Goal: Transaction & Acquisition: Purchase product/service

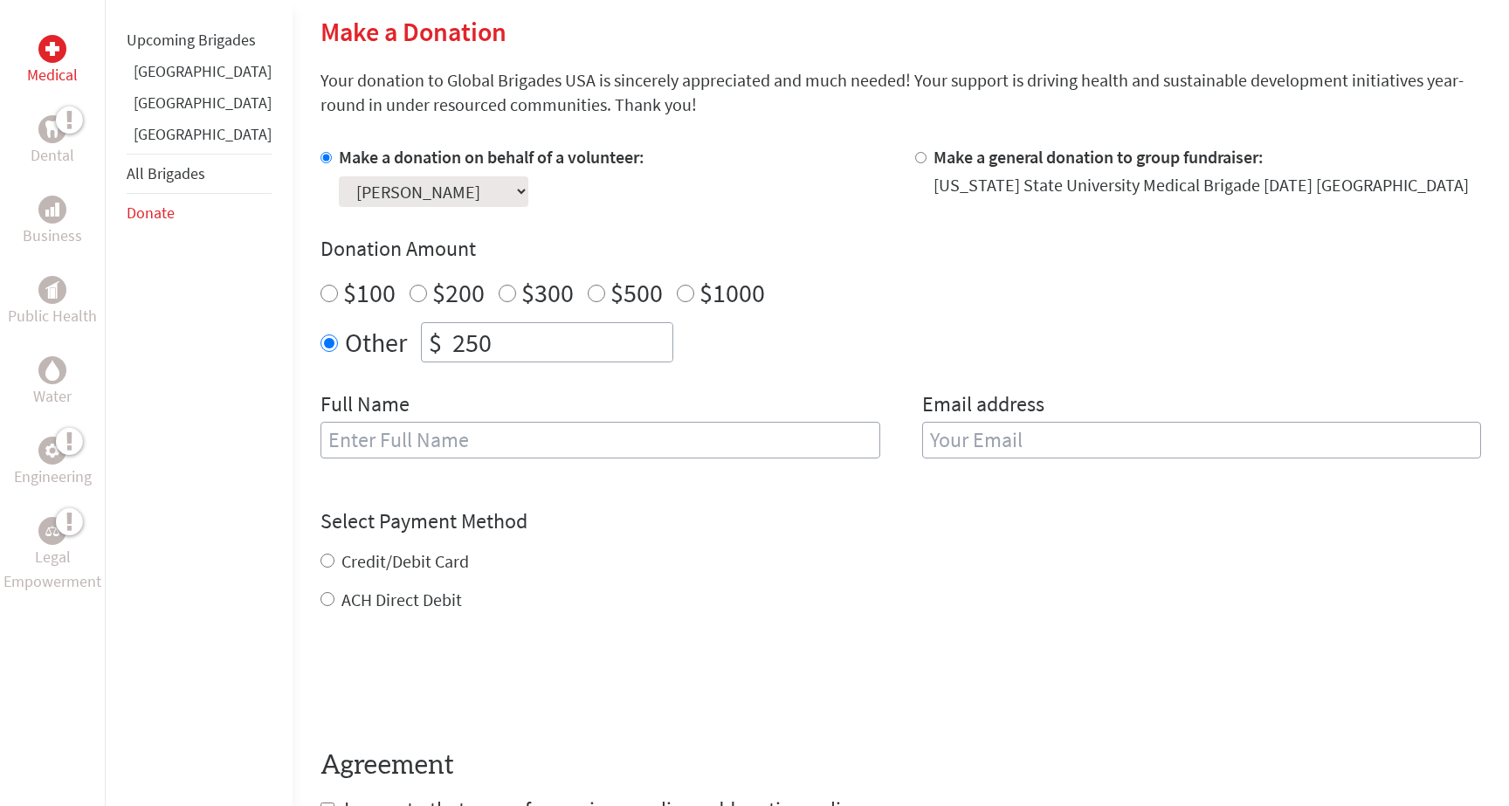
scroll to position [410, 0]
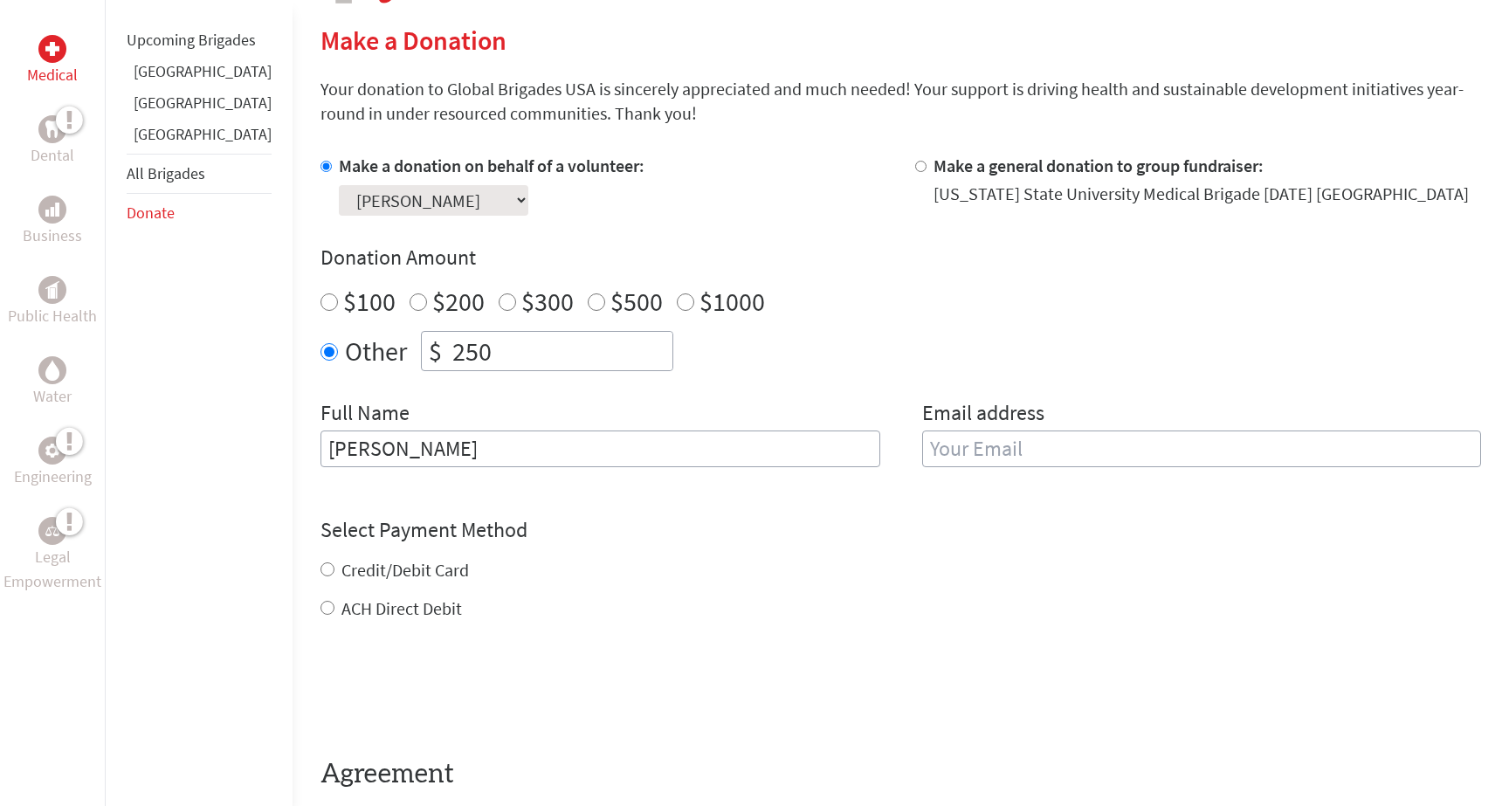
type input "[PERSON_NAME]"
click at [747, 591] on div "Credit/Debit Card ACH Direct Debit" at bounding box center [900, 589] width 1161 height 63
type input "[EMAIL_ADDRESS][DOMAIN_NAME]"
click at [1127, 294] on div "$100 $200 $300 $500 $1000" at bounding box center [900, 301] width 1161 height 31
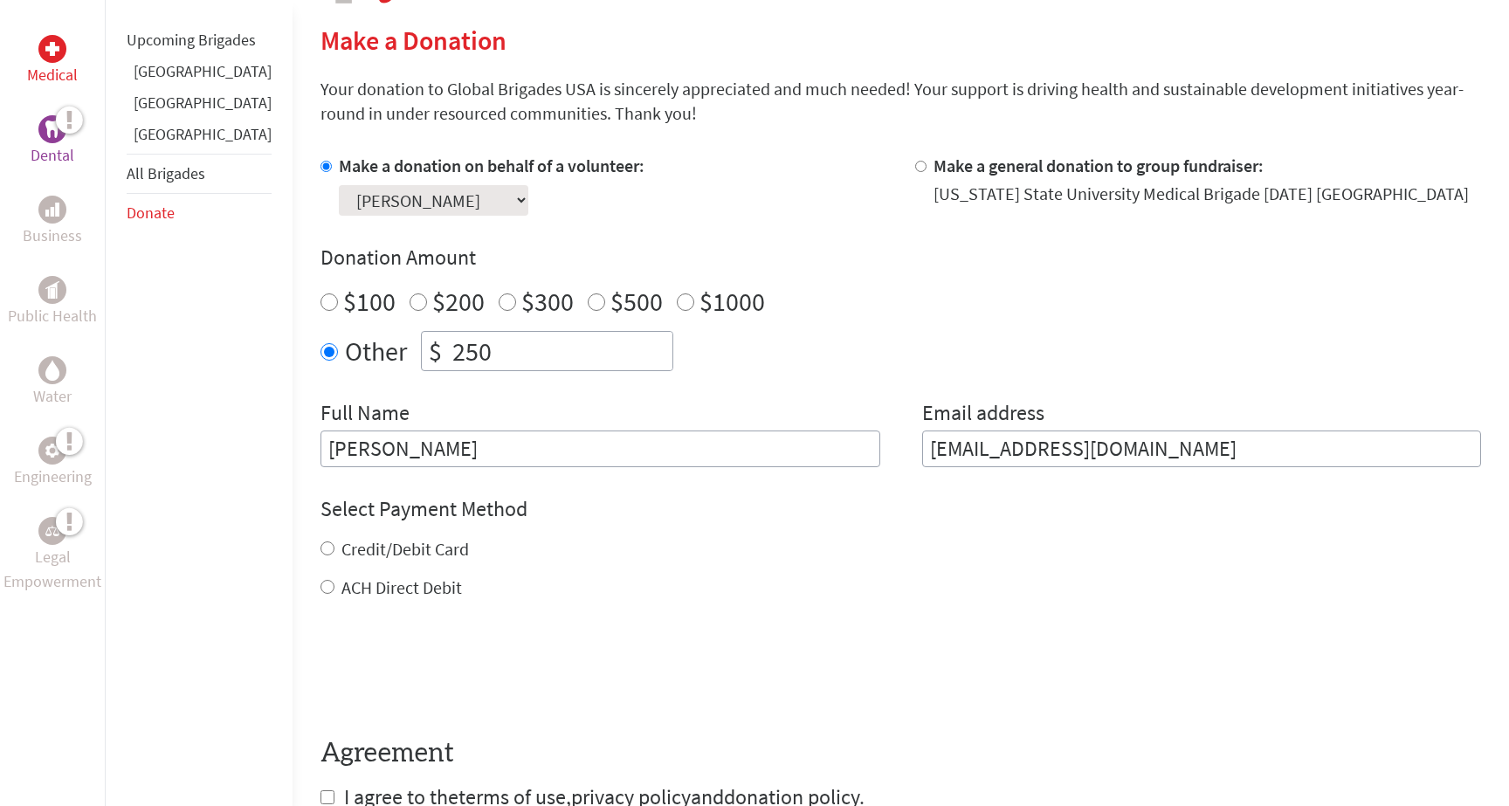
click at [50, 134] on img at bounding box center [52, 129] width 14 height 17
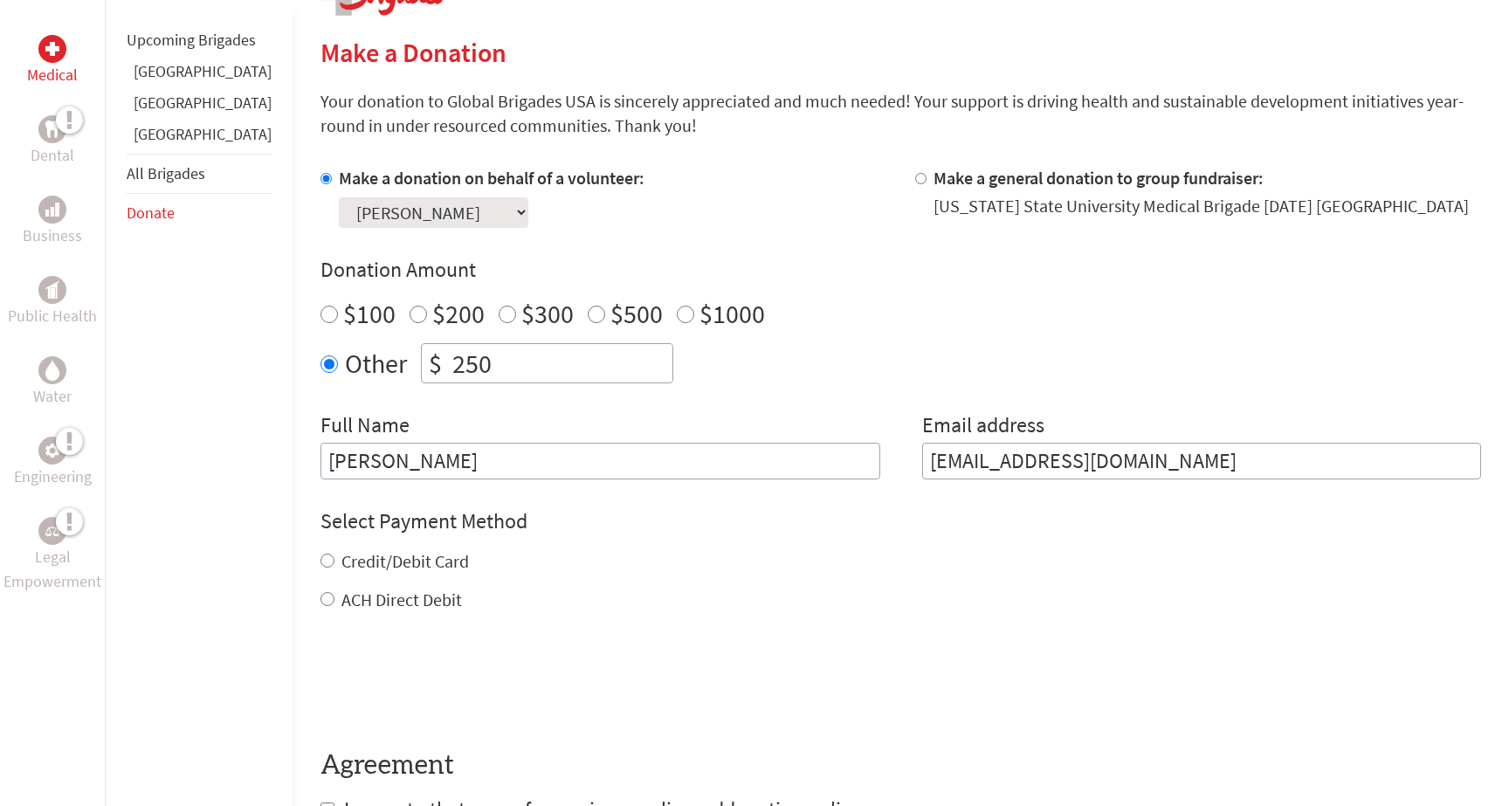
scroll to position [411, 0]
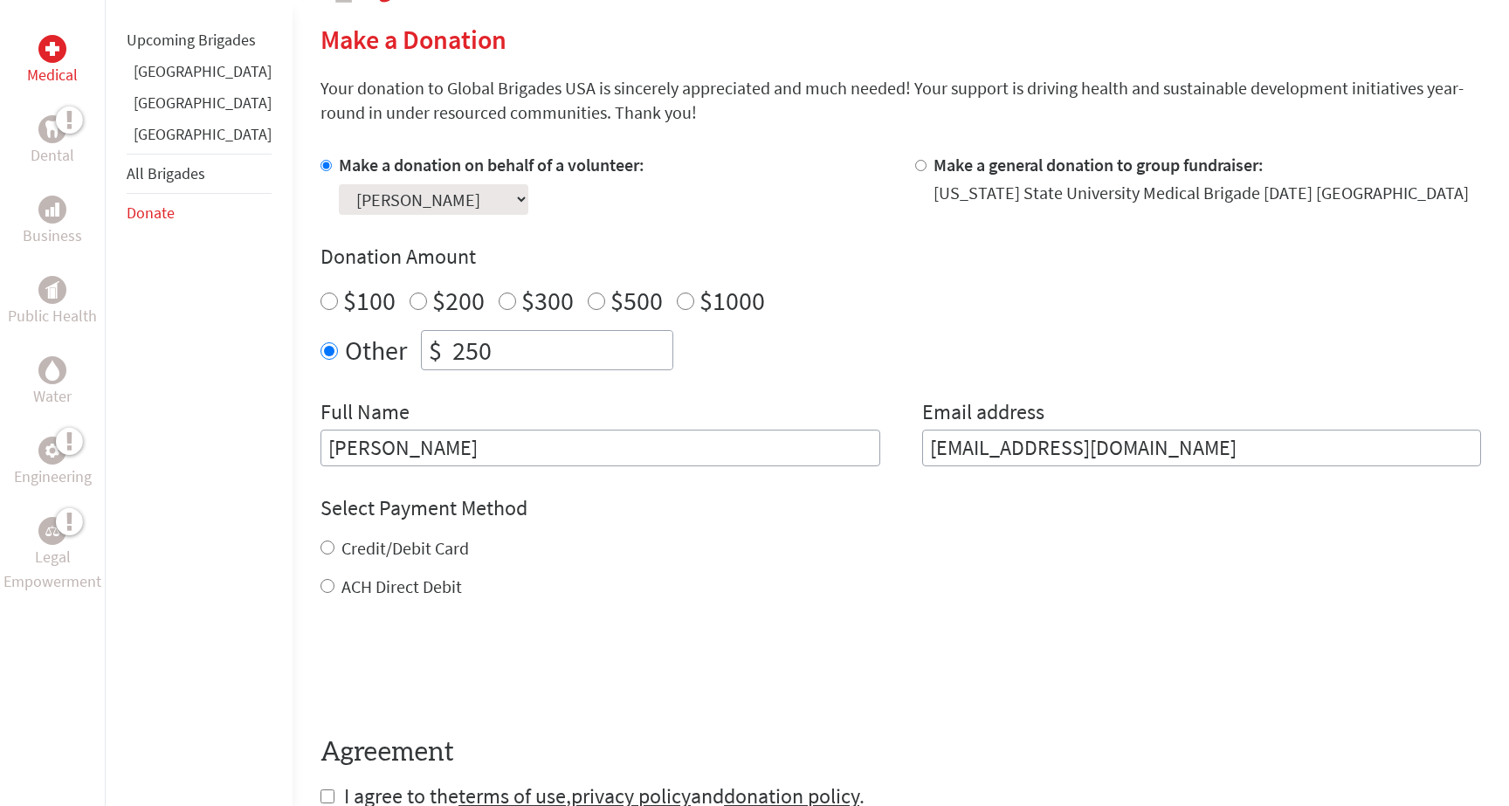
click at [915, 169] on input "Make a general donation to group fundraiser:" at bounding box center [920, 165] width 11 height 11
radio input "true"
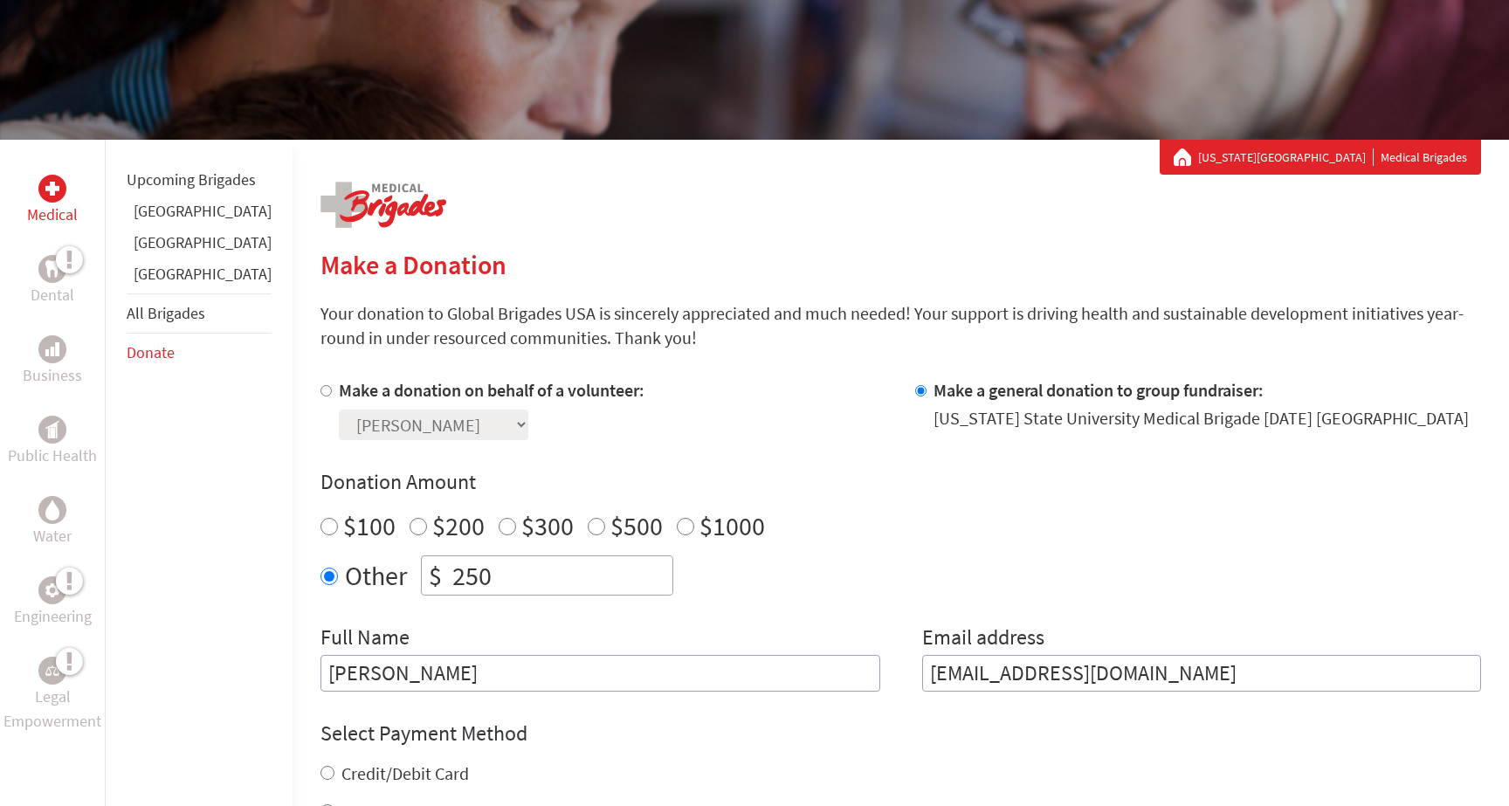
scroll to position [200, 0]
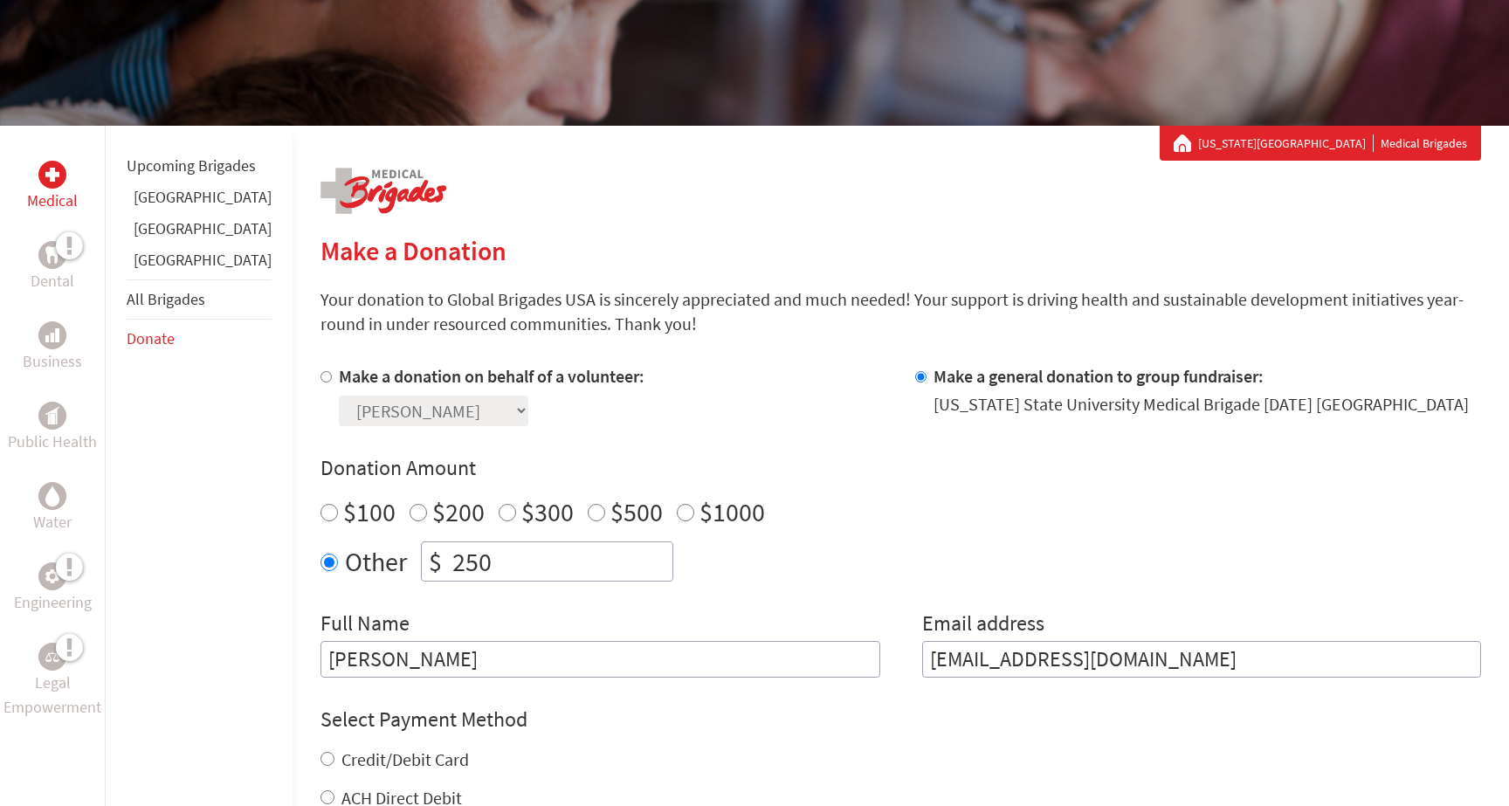
click at [320, 376] on input "Make a donation on behalf of a volunteer:" at bounding box center [325, 376] width 11 height 11
radio input "true"
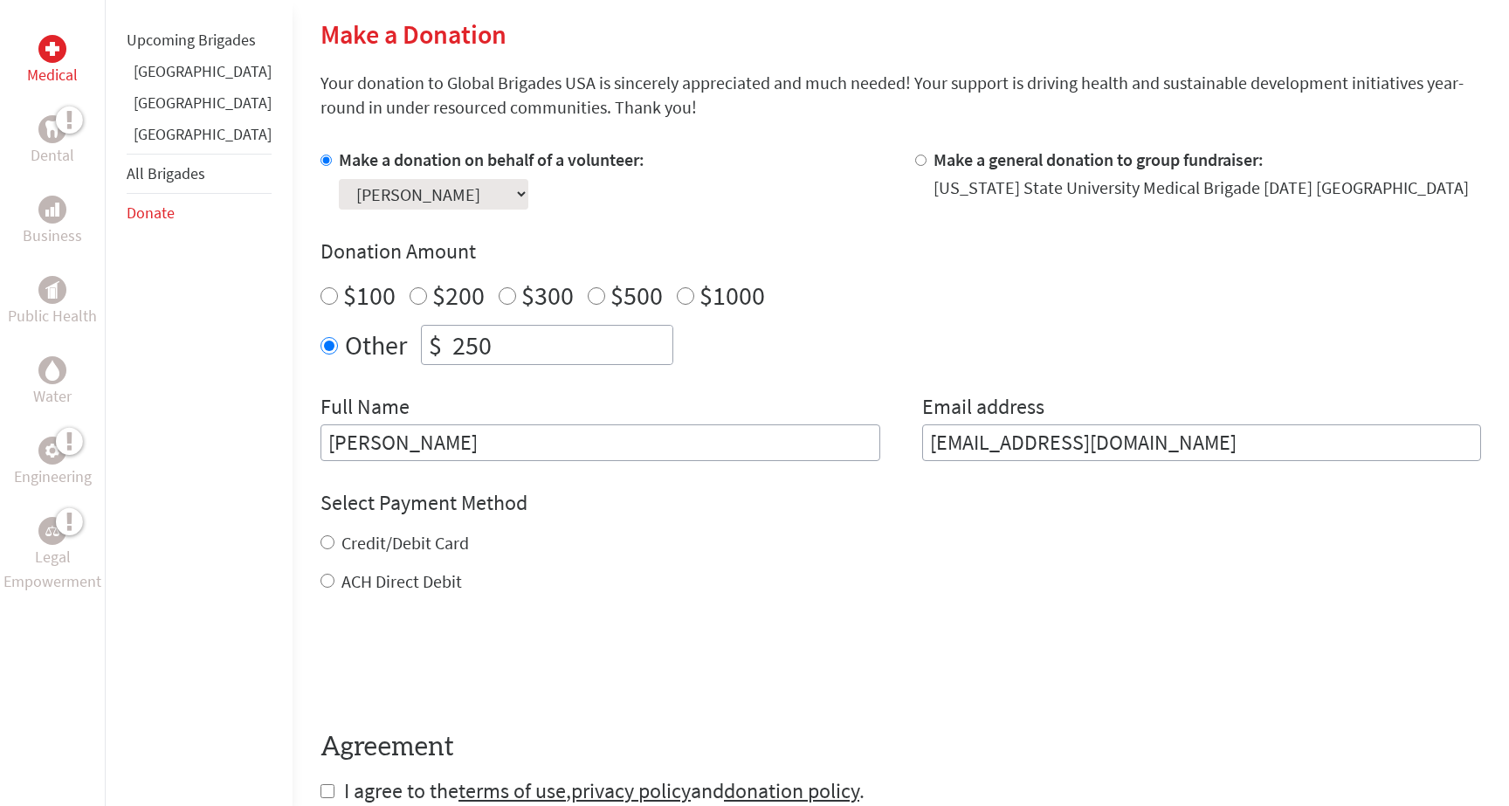
scroll to position [442, 0]
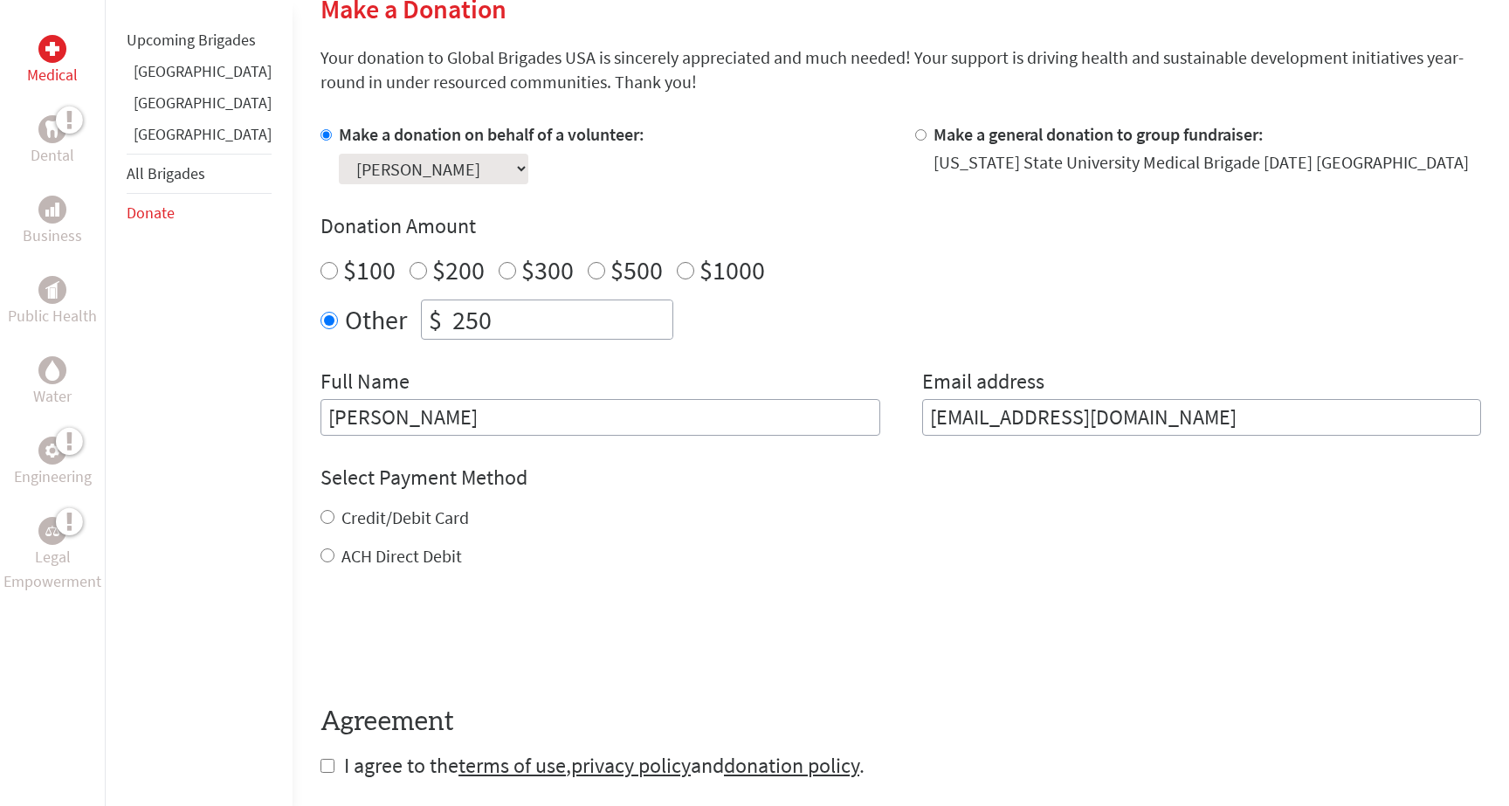
drag, startPoint x: 260, startPoint y: 464, endPoint x: 438, endPoint y: 561, distance: 202.0
click at [438, 561] on div "Medical Dental Business Public Health Water Engineering Legal Empowerment Upcom…" at bounding box center [754, 384] width 1509 height 1001
click at [438, 561] on div "ACH Direct Debit" at bounding box center [900, 556] width 1161 height 24
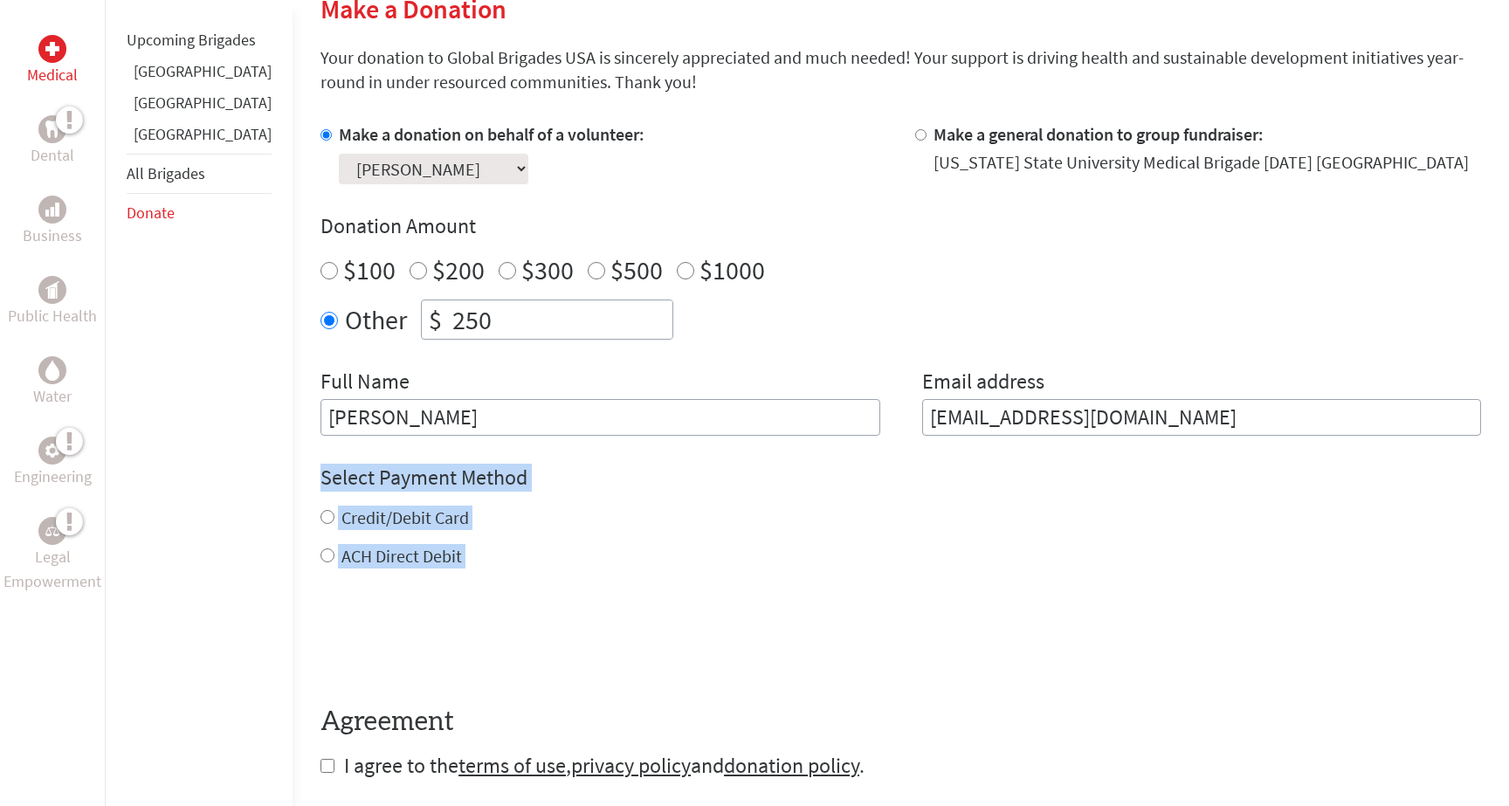
drag, startPoint x: 448, startPoint y: 575, endPoint x: 265, endPoint y: 455, distance: 218.7
click at [265, 455] on div "Medical Dental Business Public Health Water Engineering Legal Empowerment Upcom…" at bounding box center [754, 384] width 1509 height 1001
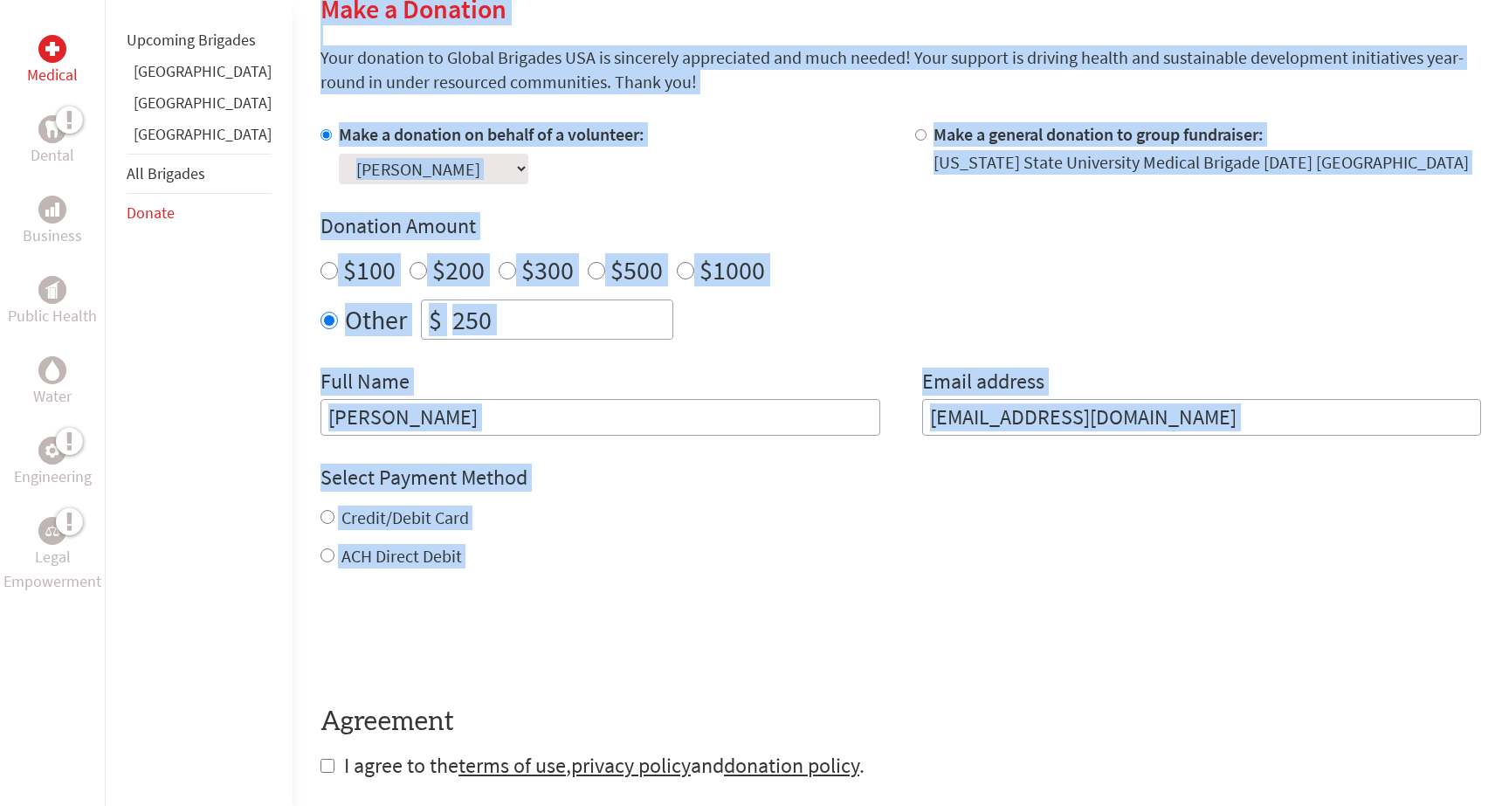
drag, startPoint x: 252, startPoint y: 454, endPoint x: 418, endPoint y: 575, distance: 205.6
click at [418, 575] on div "Medical Dental Business Public Health Water Engineering Legal Empowerment Upcom…" at bounding box center [754, 384] width 1509 height 1001
click at [418, 575] on form "Make a donation on behalf of a volunteer: Select a volunteer... [PERSON_NAME] […" at bounding box center [900, 451] width 1161 height 658
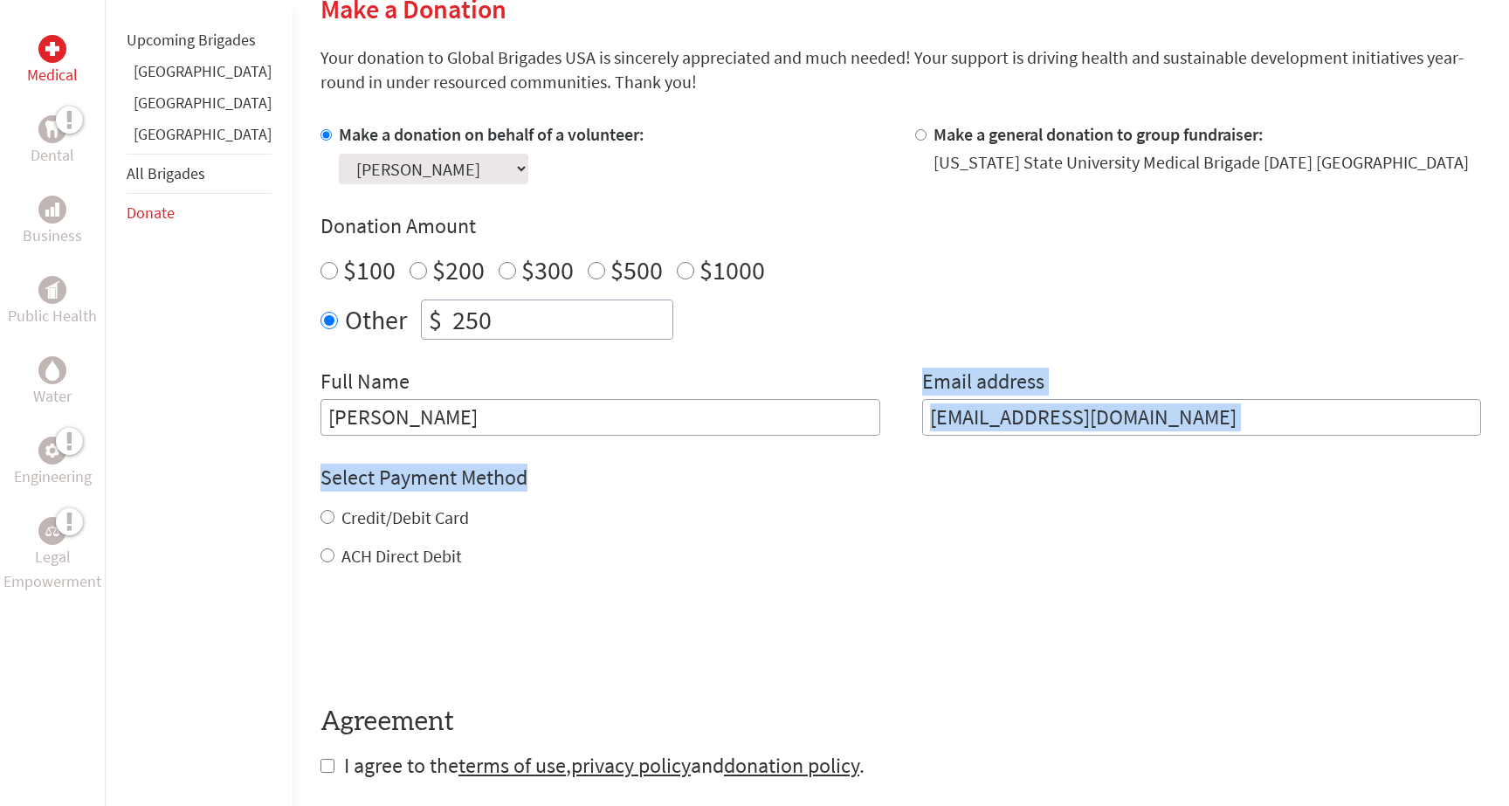
drag, startPoint x: 889, startPoint y: 370, endPoint x: 962, endPoint y: 485, distance: 135.9
click at [962, 485] on form "Make a donation on behalf of a volunteer: Select a volunteer... [PERSON_NAME] […" at bounding box center [900, 451] width 1161 height 658
click at [930, 477] on h4 "Select Payment Method" at bounding box center [900, 478] width 1161 height 28
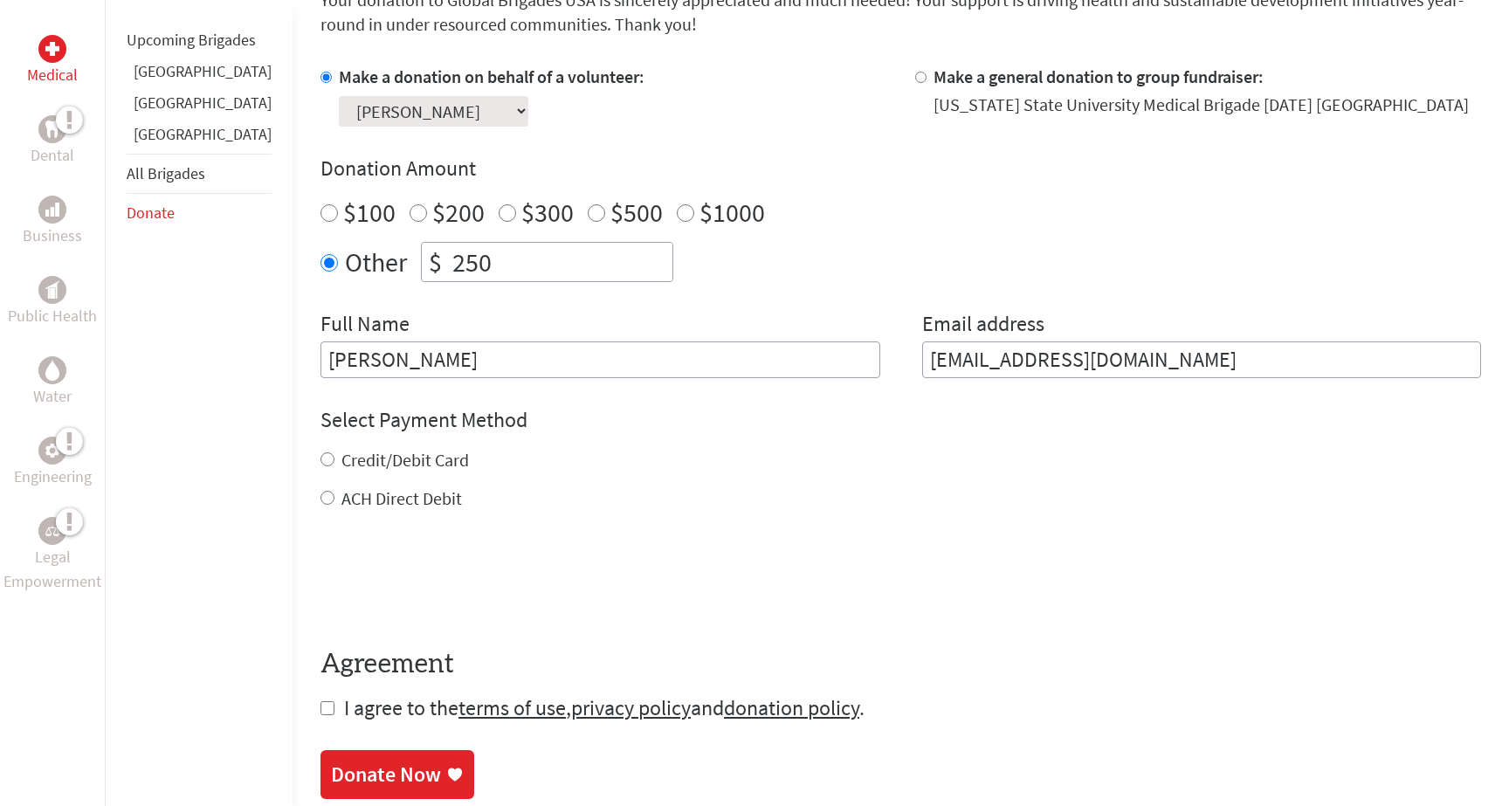
scroll to position [571, 0]
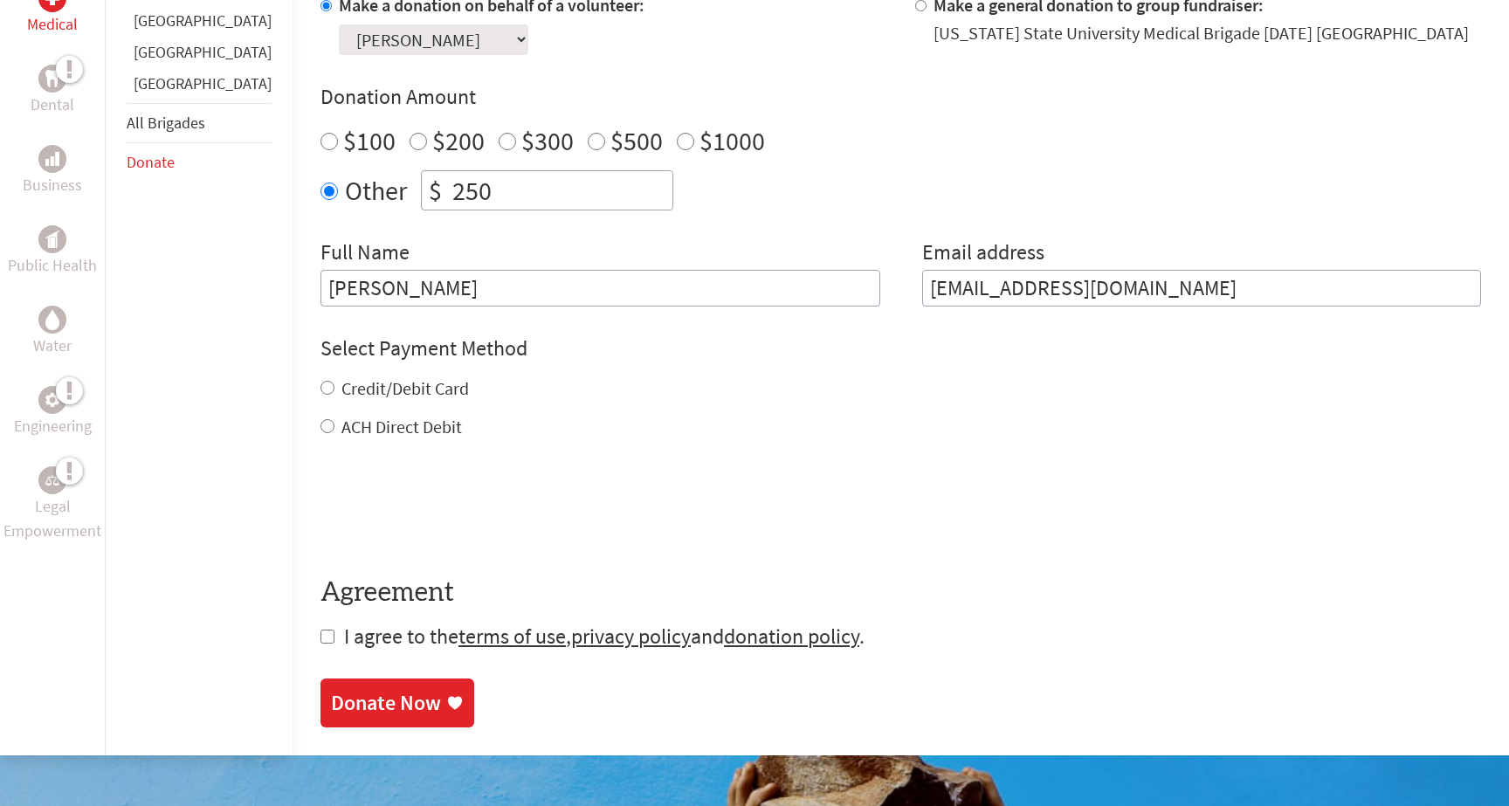
click at [378, 382] on label "Credit/Debit Card" at bounding box center [404, 388] width 127 height 22
click at [334, 382] on input "Credit/Debit Card" at bounding box center [327, 388] width 14 height 14
radio input "true"
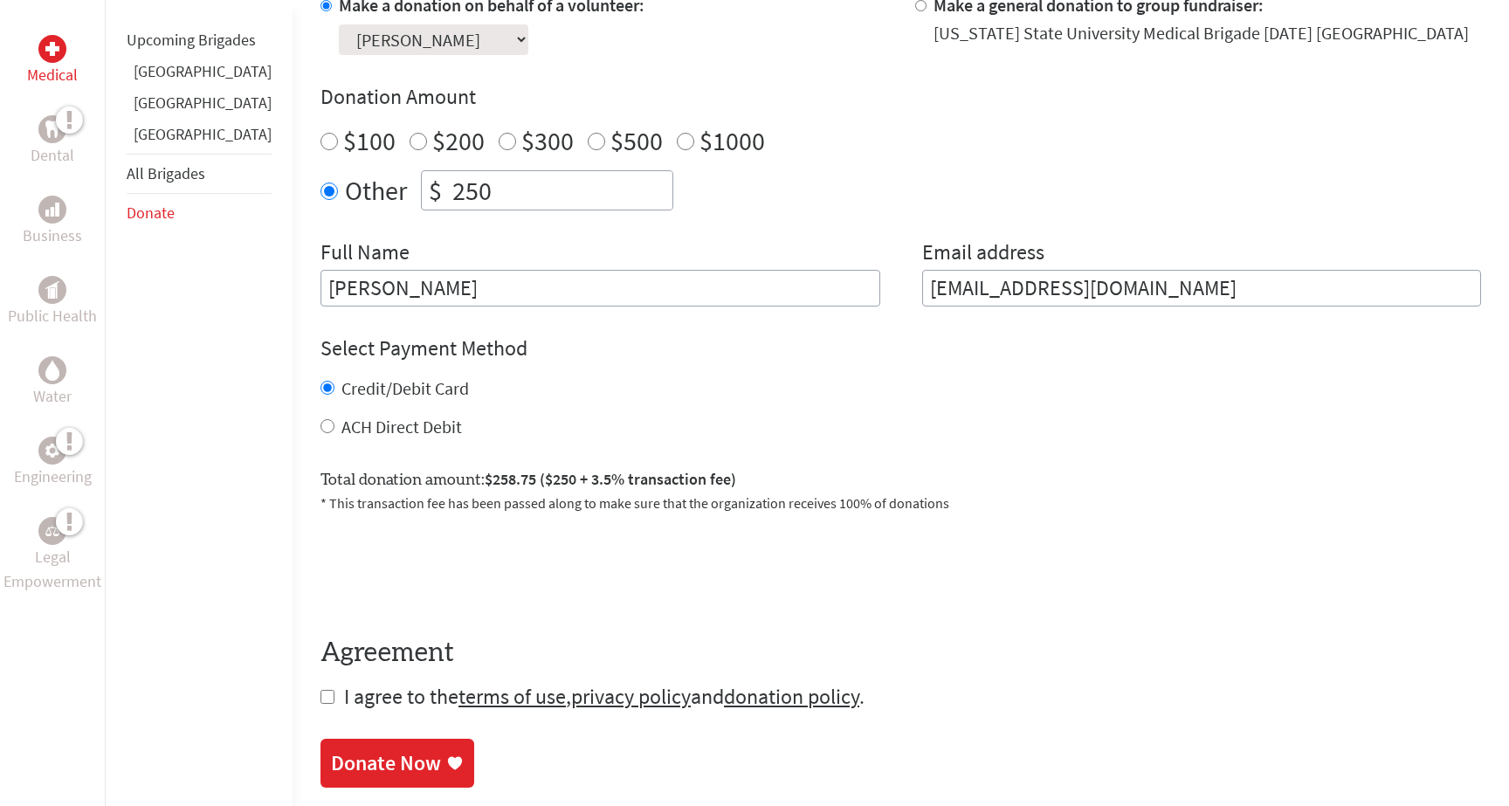
click at [320, 697] on input "checkbox" at bounding box center [327, 697] width 14 height 14
checkbox input "true"
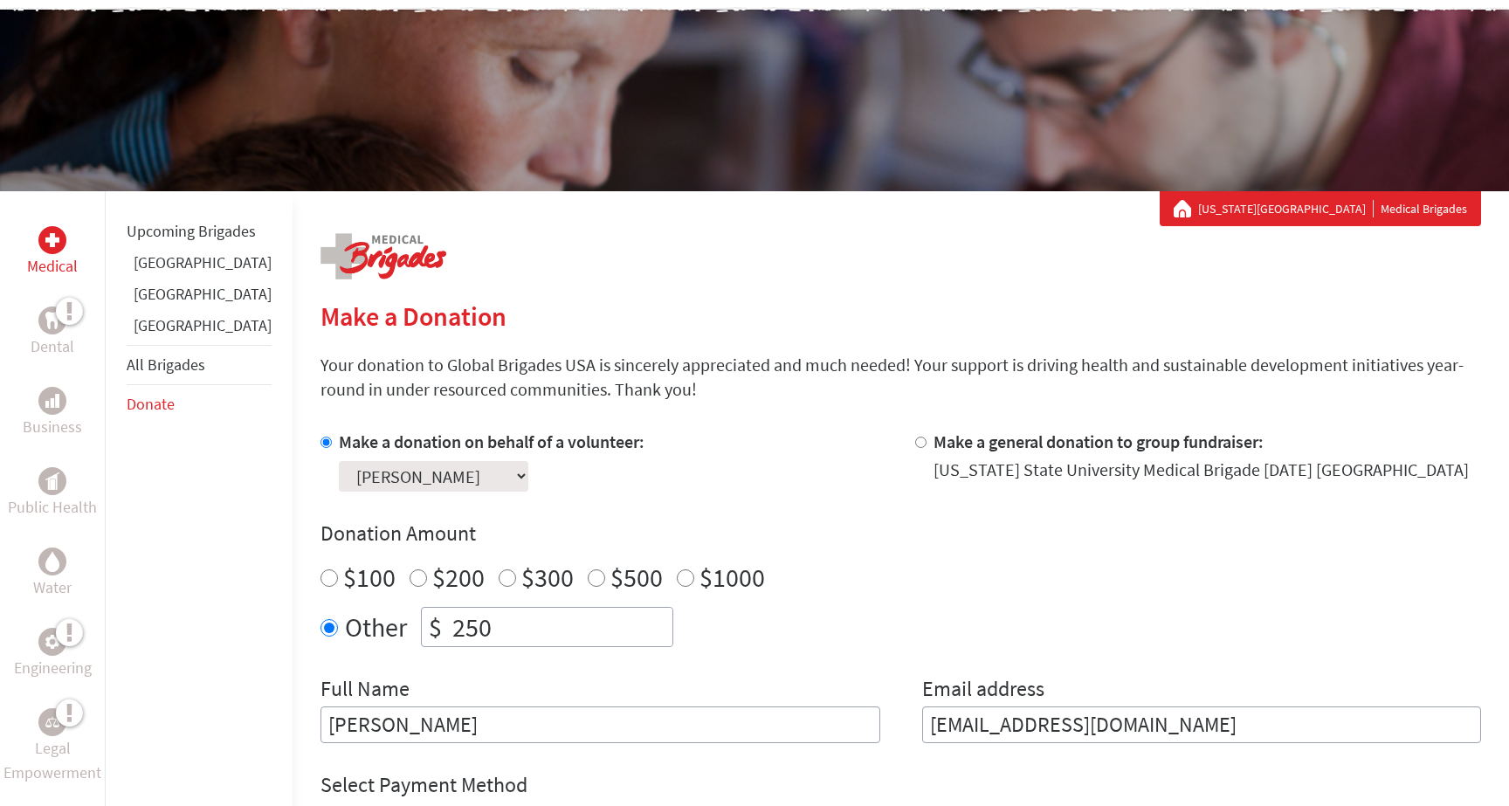
scroll to position [100, 0]
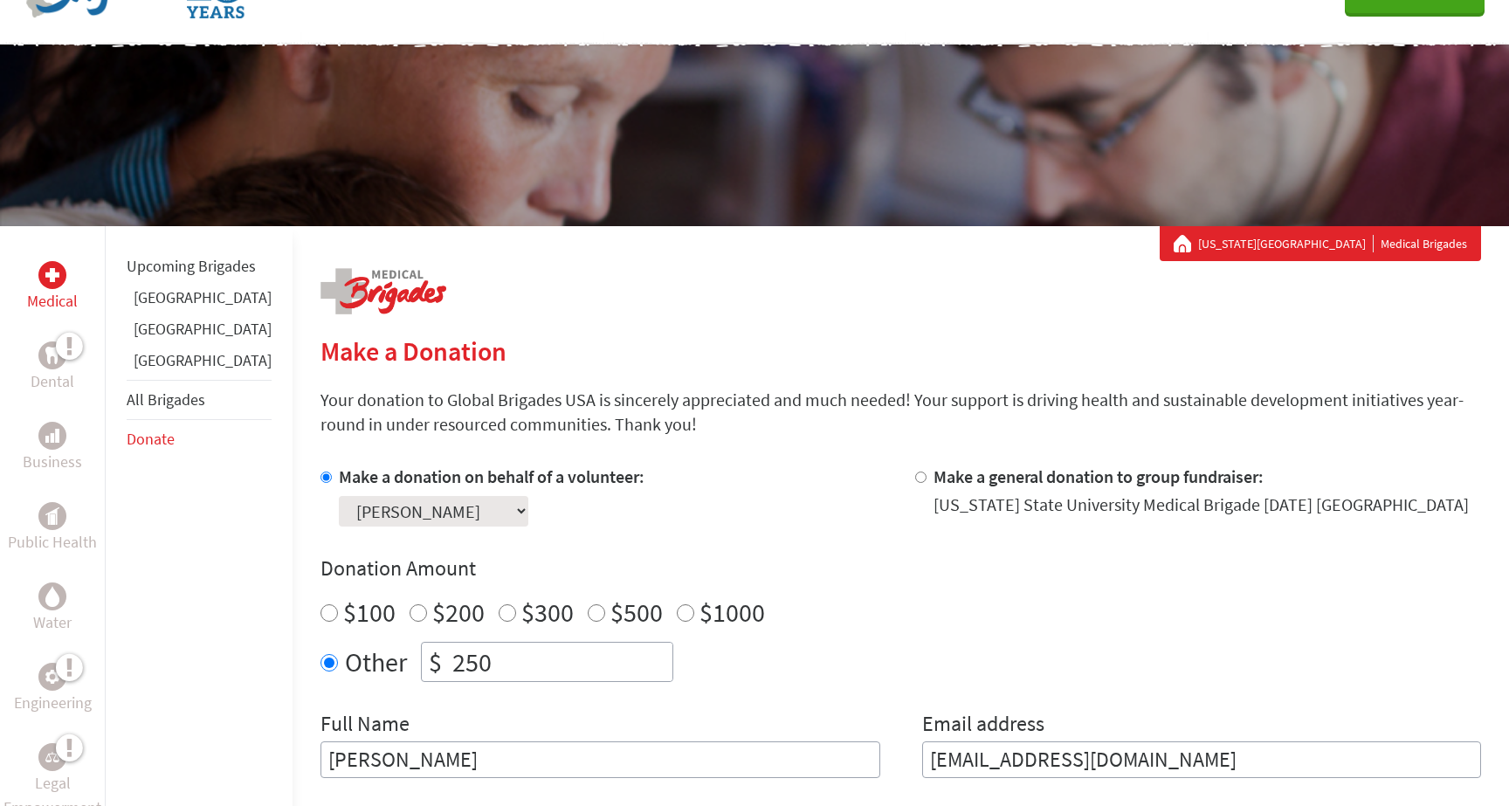
drag, startPoint x: 597, startPoint y: 422, endPoint x: 364, endPoint y: 245, distance: 292.9
click at [364, 245] on div "Make a Donation Your donation to Global Brigades USA is sincerely appreciated a…" at bounding box center [900, 756] width 1161 height 1061
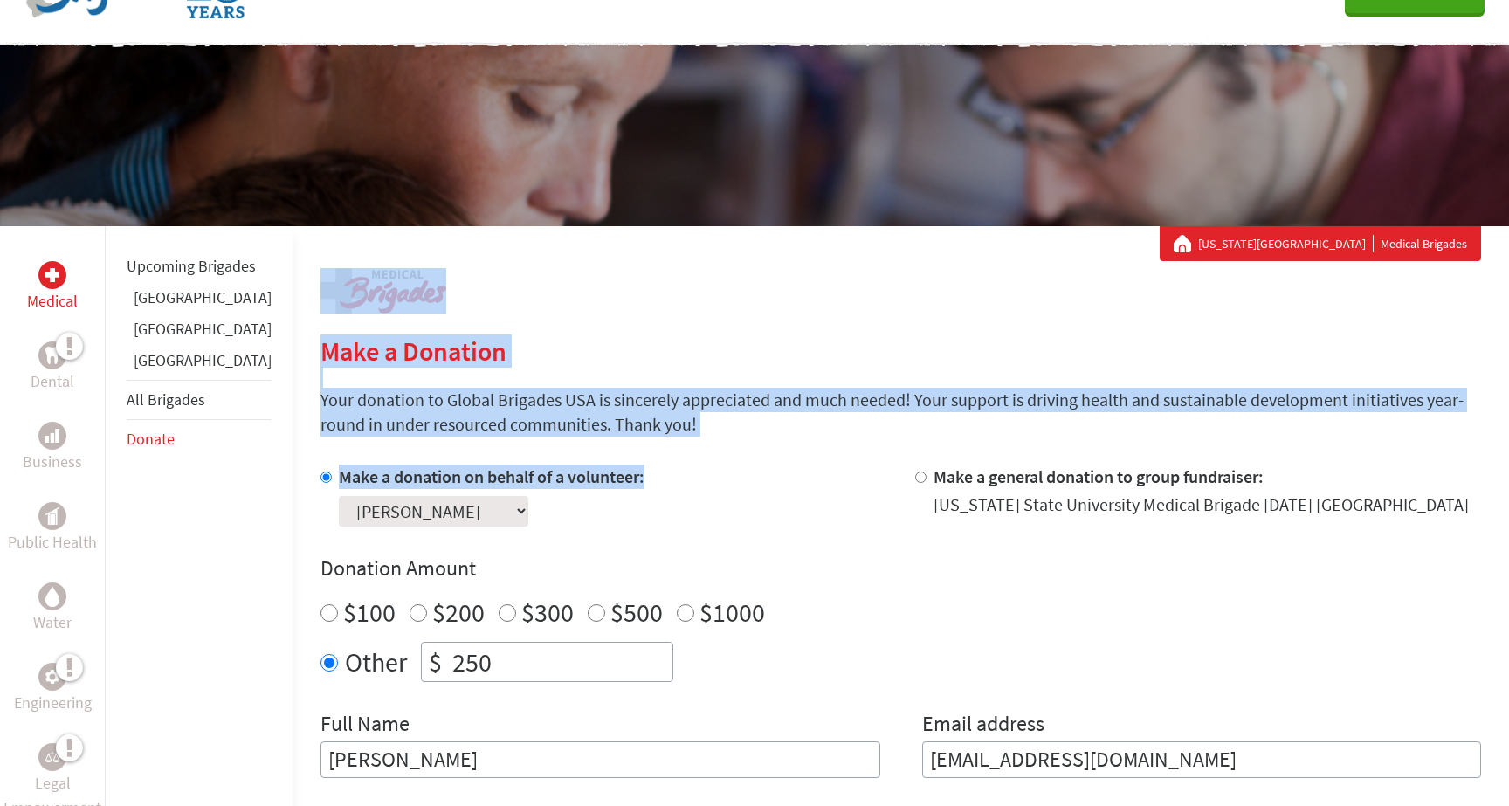
drag, startPoint x: 369, startPoint y: 235, endPoint x: 626, endPoint y: 481, distance: 356.4
click at [626, 481] on div "Make a Donation Your donation to Global Brigades USA is sincerely appreciated a…" at bounding box center [900, 756] width 1161 height 1061
click at [626, 481] on div "Make a donation on behalf of a volunteer: Select a volunteer... [PERSON_NAME] […" at bounding box center [603, 496] width 567 height 62
drag, startPoint x: 625, startPoint y: 479, endPoint x: 382, endPoint y: 242, distance: 339.0
click at [382, 242] on div "Make a Donation Your donation to Global Brigades USA is sincerely appreciated a…" at bounding box center [900, 756] width 1161 height 1061
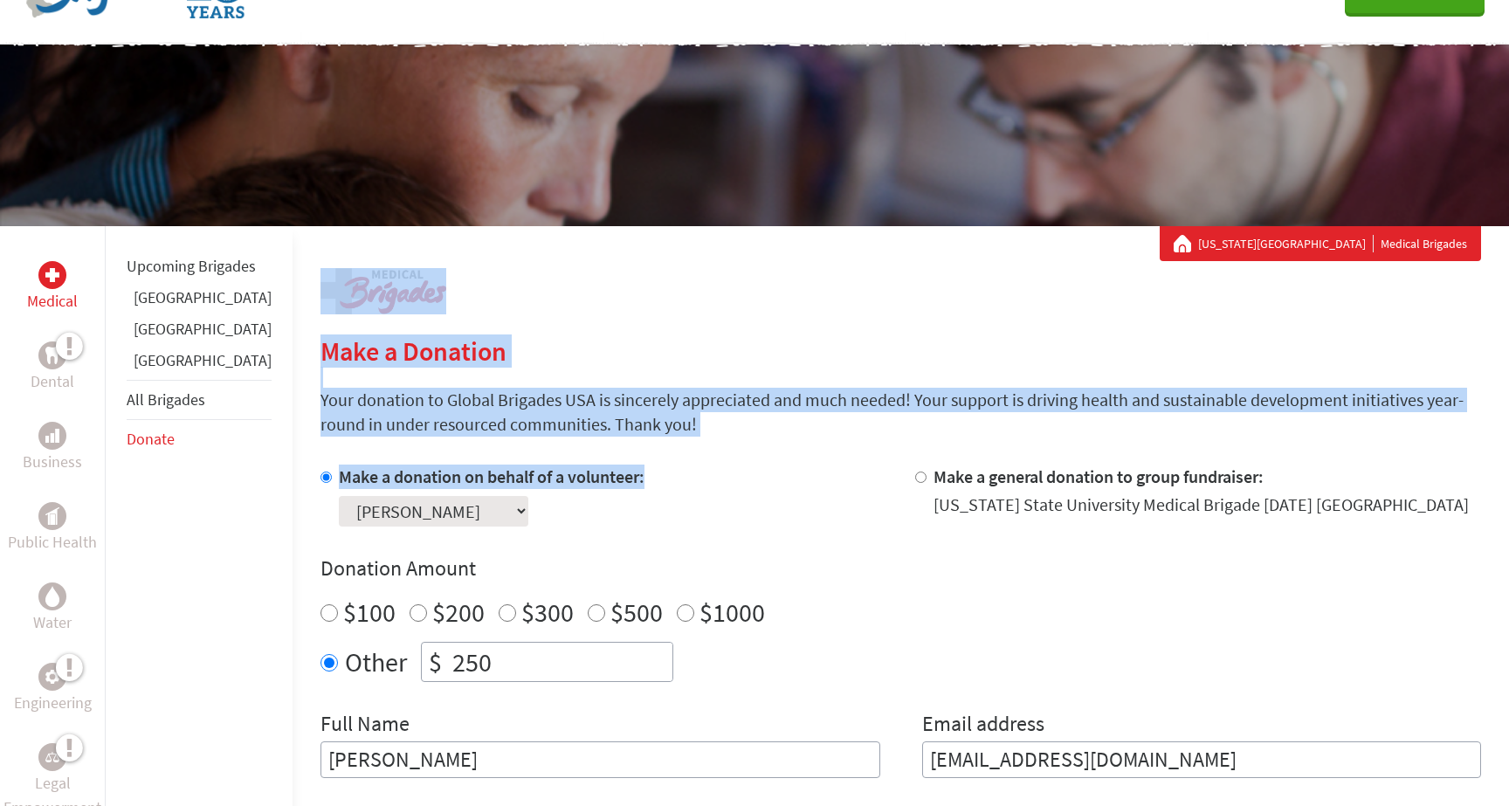
click at [382, 242] on div "Make a Donation Your donation to Global Brigades USA is sincerely appreciated a…" at bounding box center [900, 756] width 1161 height 1061
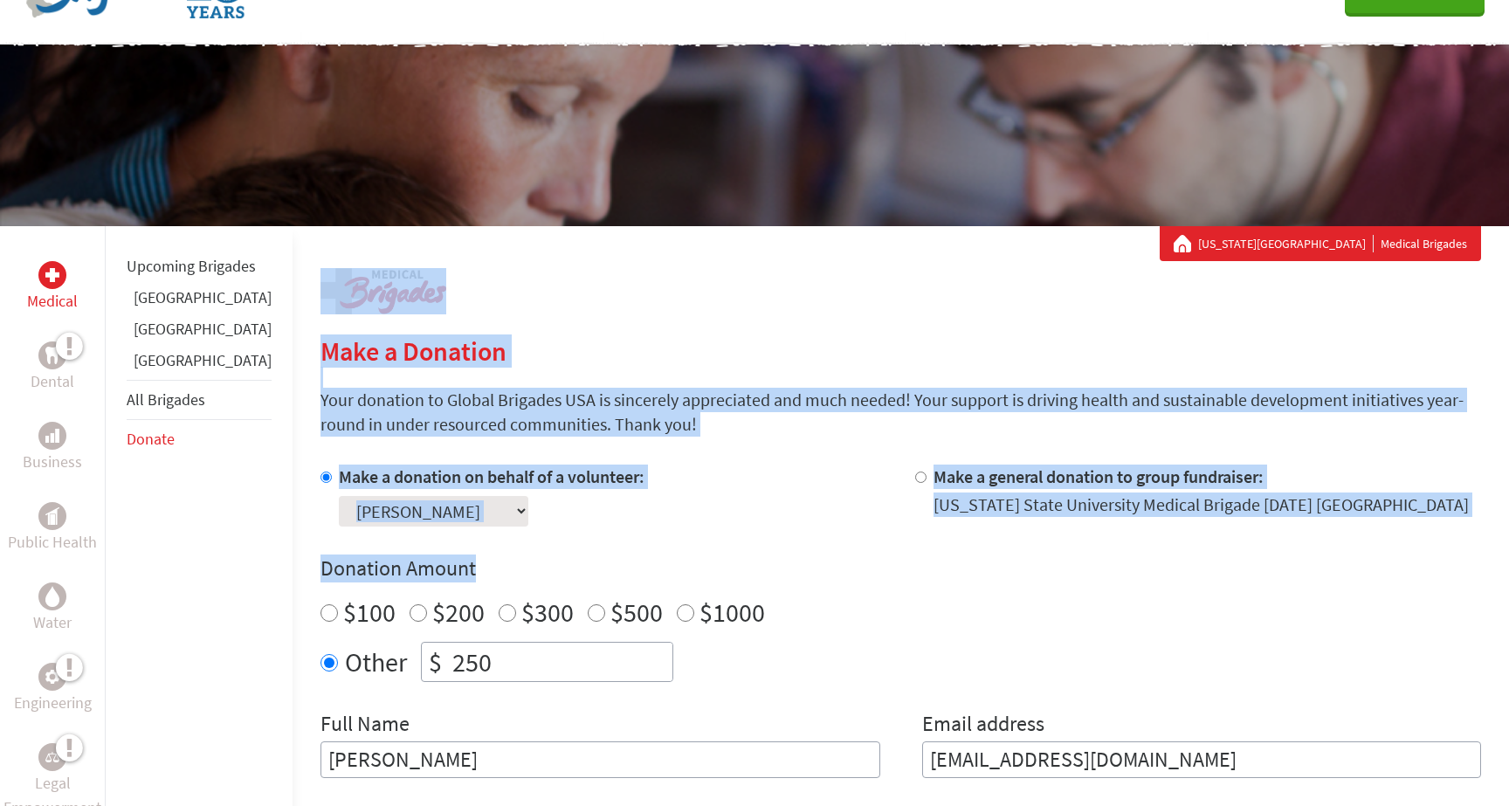
drag, startPoint x: 352, startPoint y: 237, endPoint x: 611, endPoint y: 575, distance: 426.0
click at [610, 575] on div "Make a Donation Your donation to Global Brigades USA is sincerely appreciated a…" at bounding box center [900, 756] width 1161 height 1061
click at [611, 575] on h4 "Donation Amount" at bounding box center [900, 569] width 1161 height 28
drag, startPoint x: 565, startPoint y: 575, endPoint x: 279, endPoint y: 233, distance: 445.7
click at [320, 233] on div "Make a Donation Your donation to Global Brigades USA is sincerely appreciated a…" at bounding box center [900, 756] width 1161 height 1061
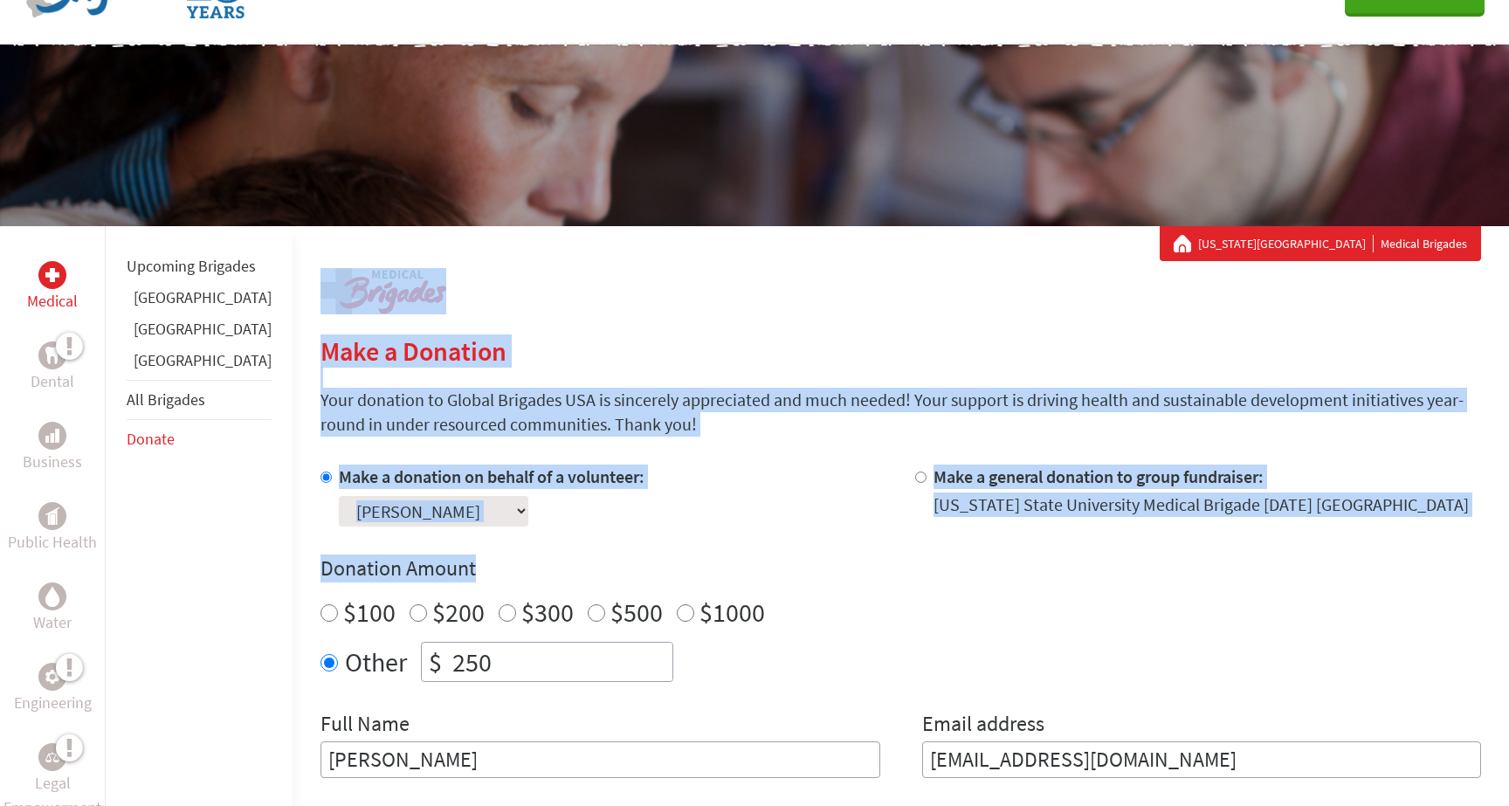
click at [320, 233] on div "Make a Donation Your donation to Global Brigades USA is sincerely appreciated a…" at bounding box center [900, 756] width 1161 height 1061
drag, startPoint x: 279, startPoint y: 233, endPoint x: 477, endPoint y: 564, distance: 385.8
click at [477, 564] on div "Make a Donation Your donation to Global Brigades USA is sincerely appreciated a…" at bounding box center [900, 756] width 1161 height 1061
click at [477, 564] on h4 "Donation Amount" at bounding box center [900, 569] width 1161 height 28
drag, startPoint x: 464, startPoint y: 564, endPoint x: 332, endPoint y: 237, distance: 353.0
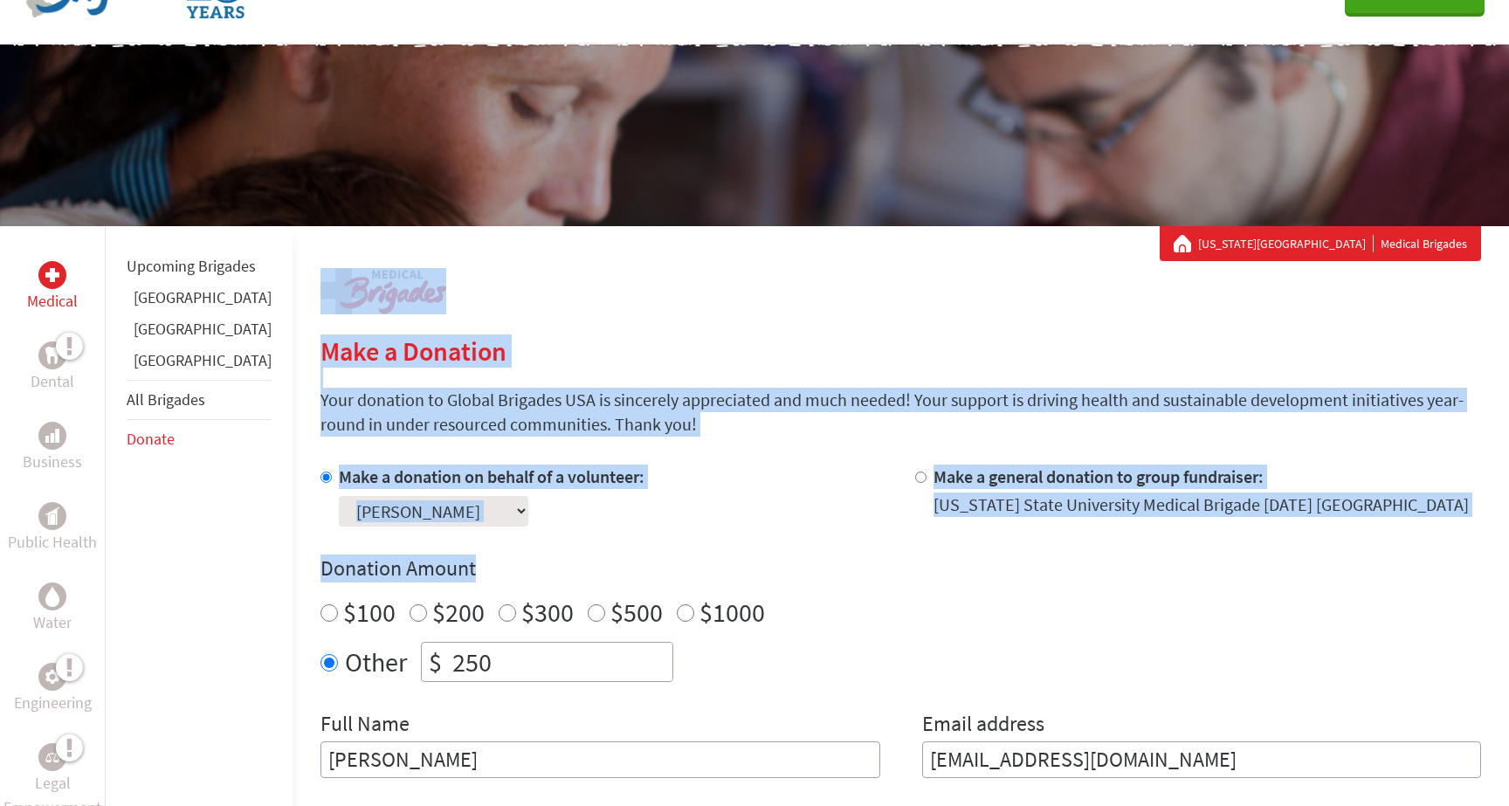
click at [332, 236] on div "Make a Donation Your donation to Global Brigades USA is sincerely appreciated a…" at bounding box center [900, 756] width 1161 height 1061
click at [332, 237] on div "Make a Donation Your donation to Global Brigades USA is sincerely appreciated a…" at bounding box center [900, 756] width 1161 height 1061
drag, startPoint x: 332, startPoint y: 237, endPoint x: 461, endPoint y: 583, distance: 370.0
click at [461, 583] on div "Make a Donation Your donation to Global Brigades USA is sincerely appreciated a…" at bounding box center [900, 756] width 1161 height 1061
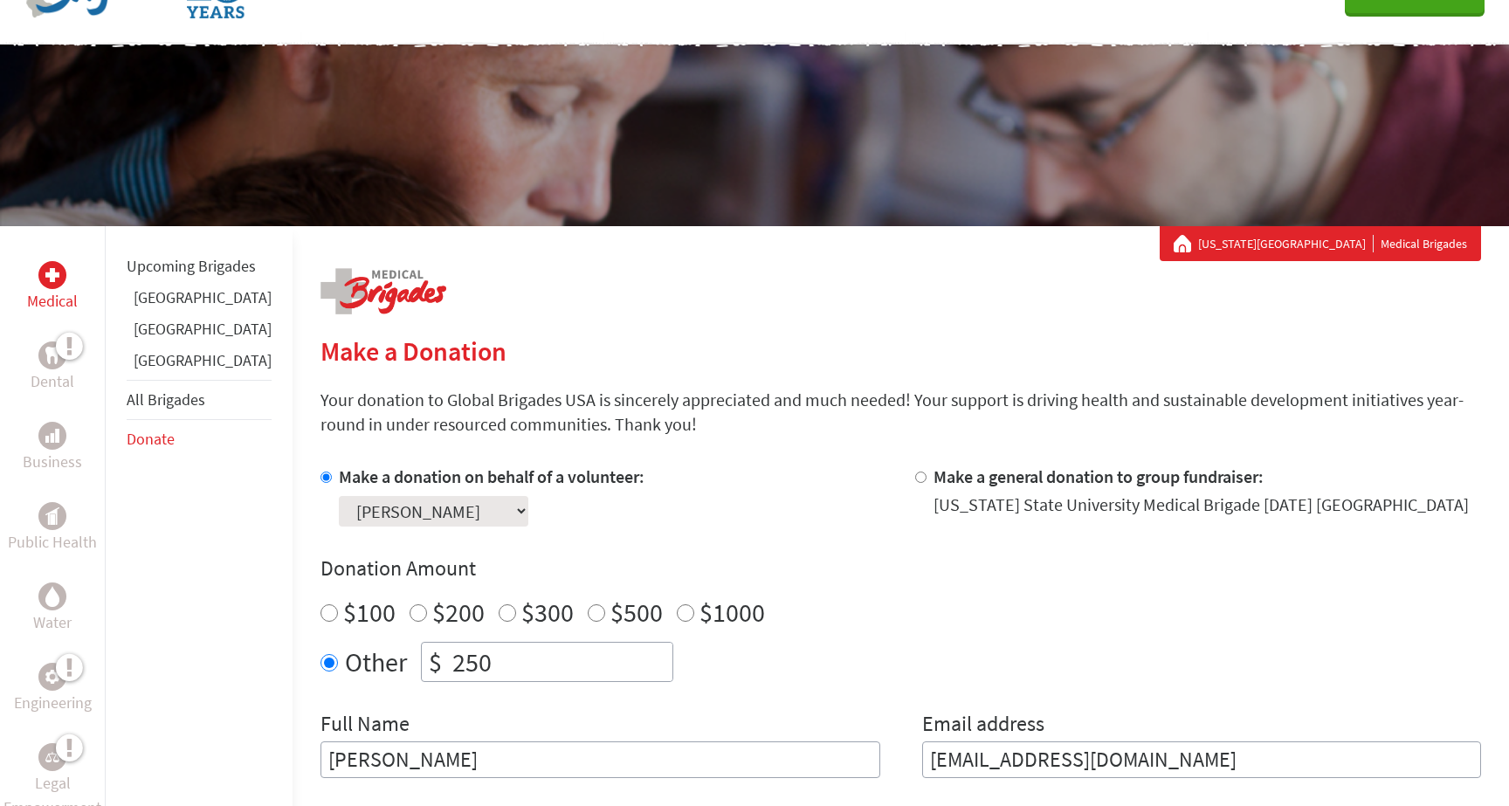
click at [462, 568] on h4 "Donation Amount" at bounding box center [900, 569] width 1161 height 28
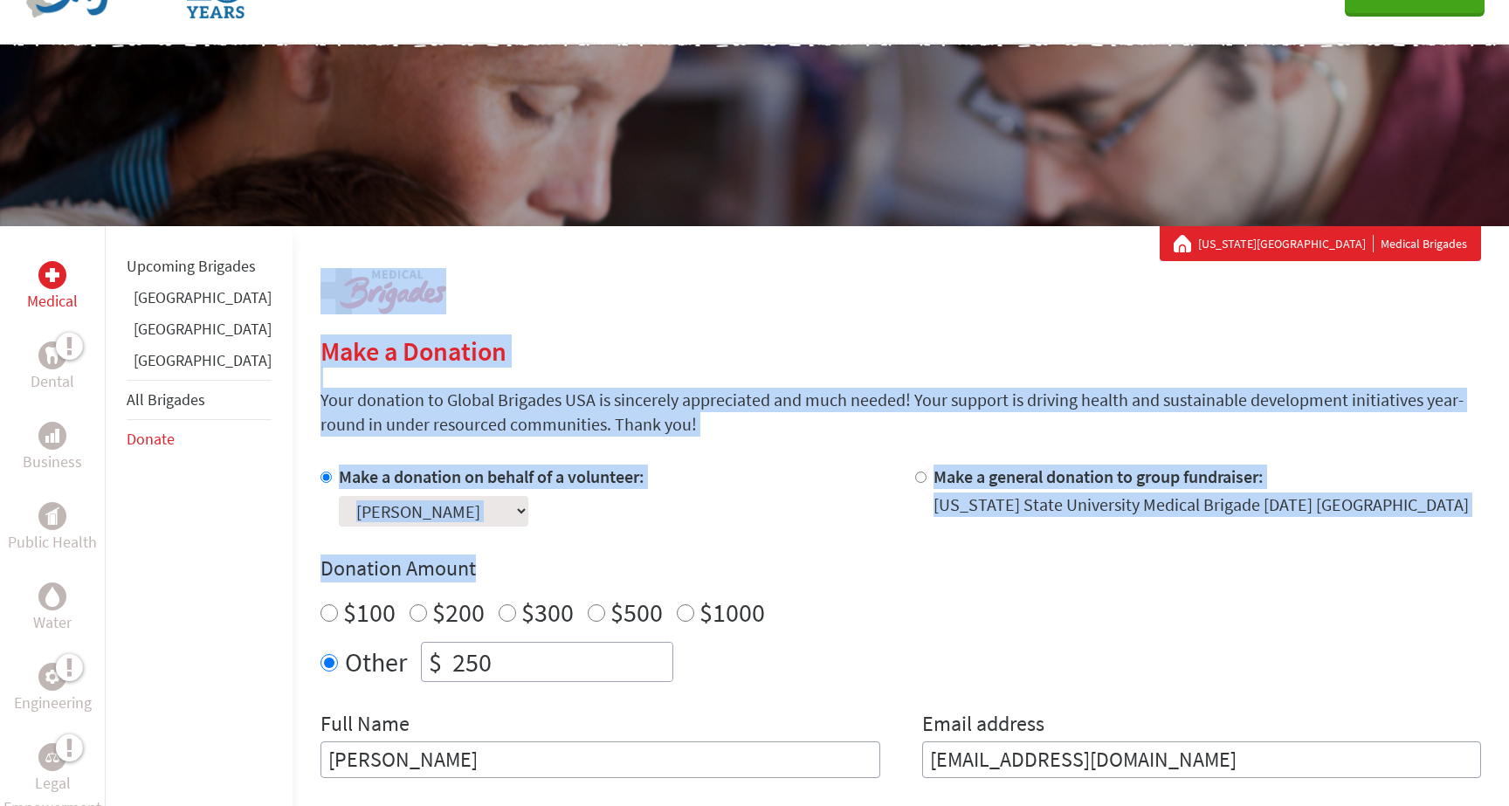
drag, startPoint x: 455, startPoint y: 570, endPoint x: 318, endPoint y: 252, distance: 347.0
click at [320, 252] on div "Make a Donation Your donation to Global Brigades USA is sincerely appreciated a…" at bounding box center [900, 756] width 1161 height 1061
click at [320, 251] on div "Make a Donation Your donation to Global Brigades USA is sincerely appreciated a…" at bounding box center [900, 756] width 1161 height 1061
drag, startPoint x: 316, startPoint y: 251, endPoint x: 857, endPoint y: 587, distance: 636.6
click at [857, 587] on div "Make a Donation Your donation to Global Brigades USA is sincerely appreciated a…" at bounding box center [900, 756] width 1161 height 1061
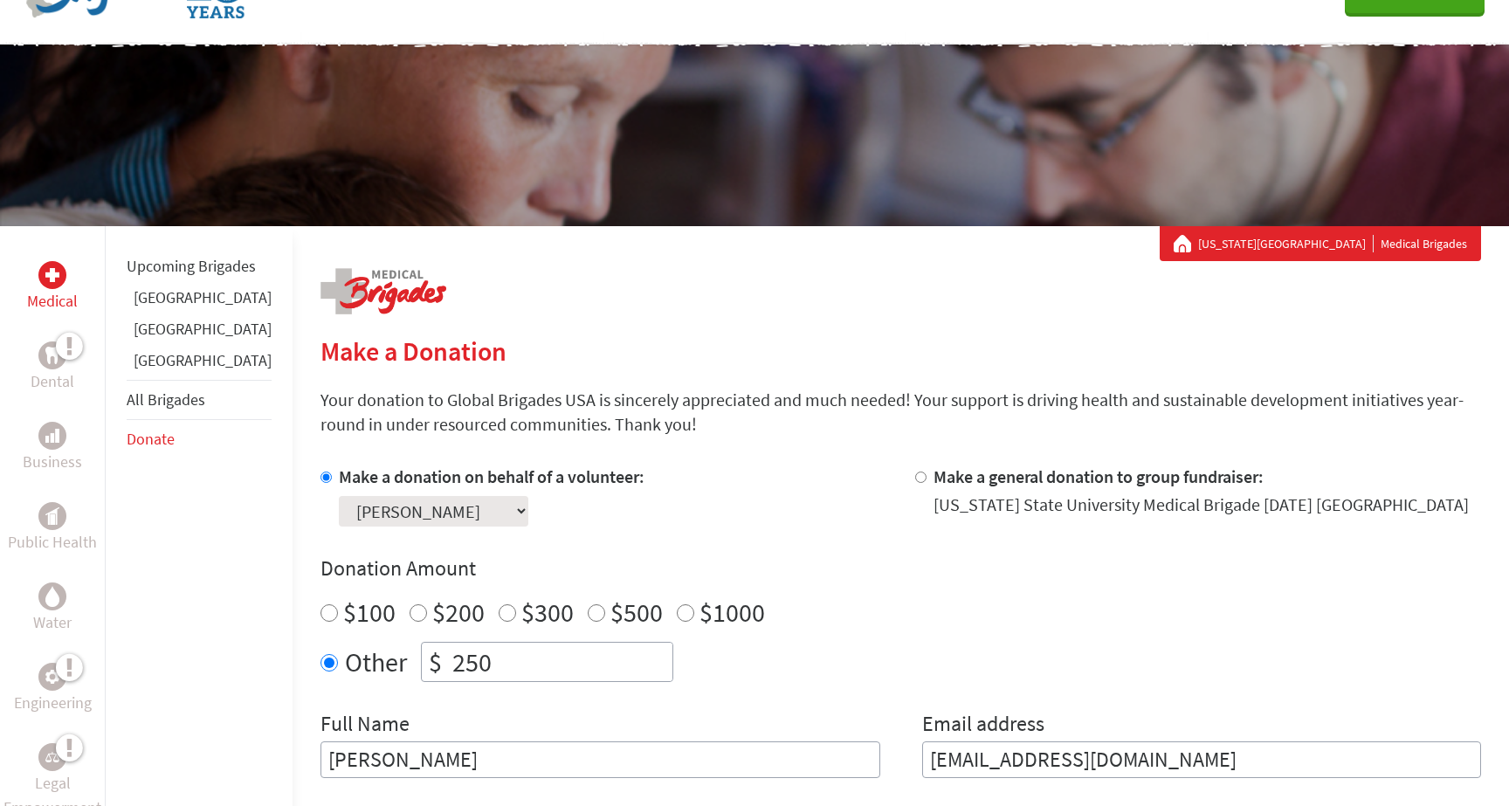
click at [837, 587] on div "Donation Amount $100 $200 $300 $500 $1000 Other $ 250" at bounding box center [900, 618] width 1161 height 127
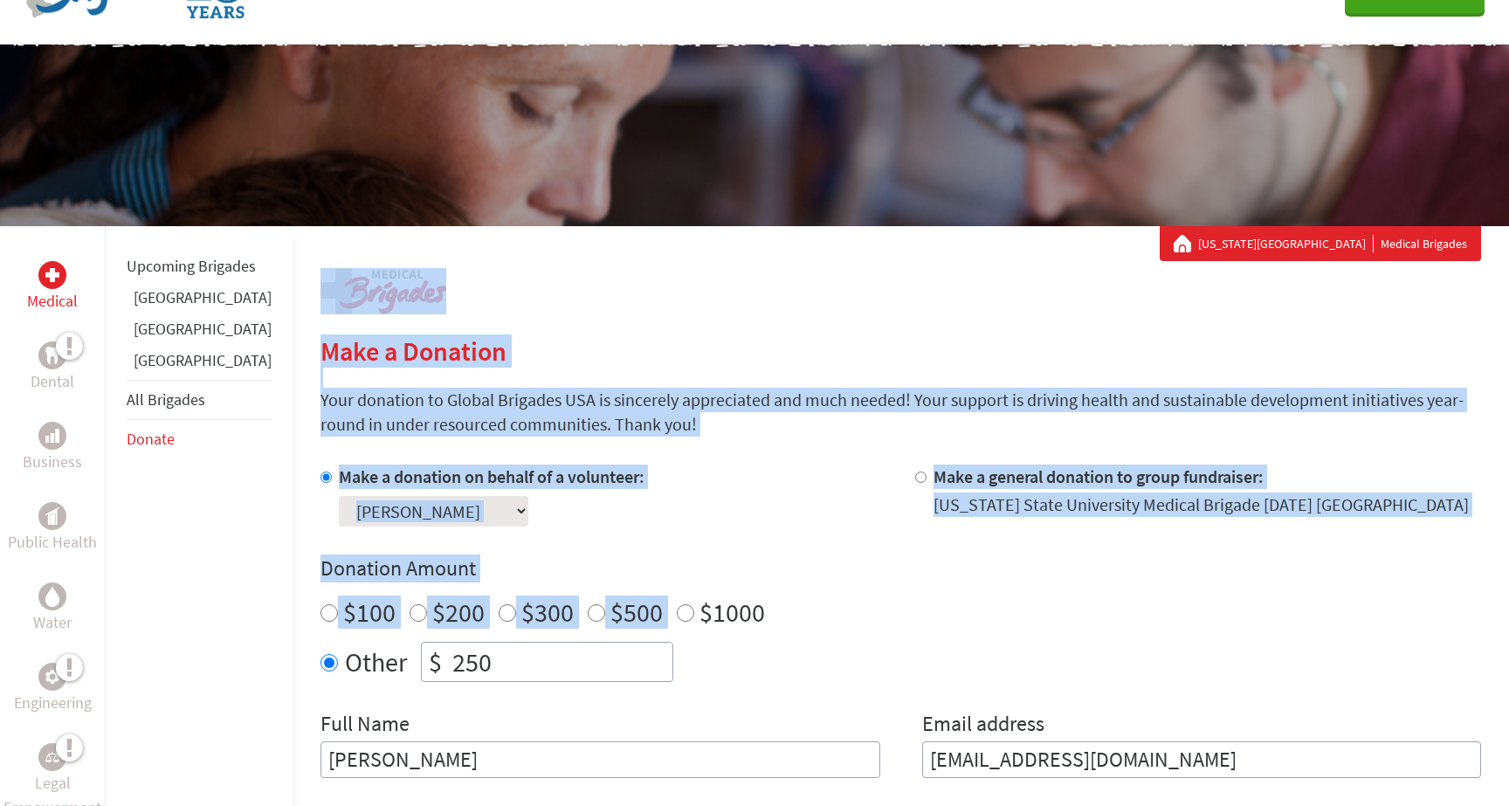
drag, startPoint x: 282, startPoint y: 236, endPoint x: 1027, endPoint y: 581, distance: 820.9
click at [1027, 581] on div "Make a Donation Your donation to Global Brigades USA is sincerely appreciated a…" at bounding box center [900, 756] width 1161 height 1061
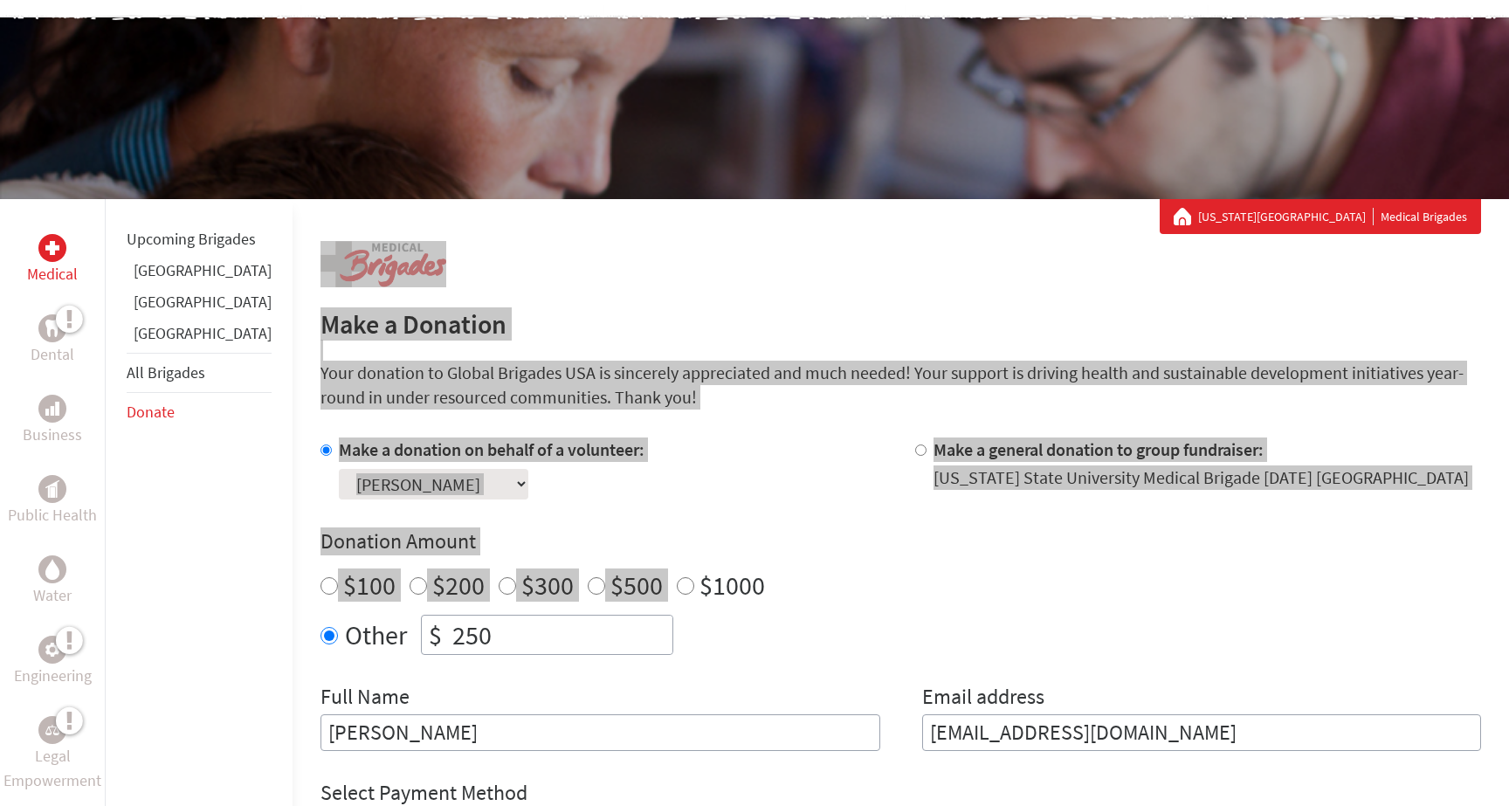
scroll to position [265, 0]
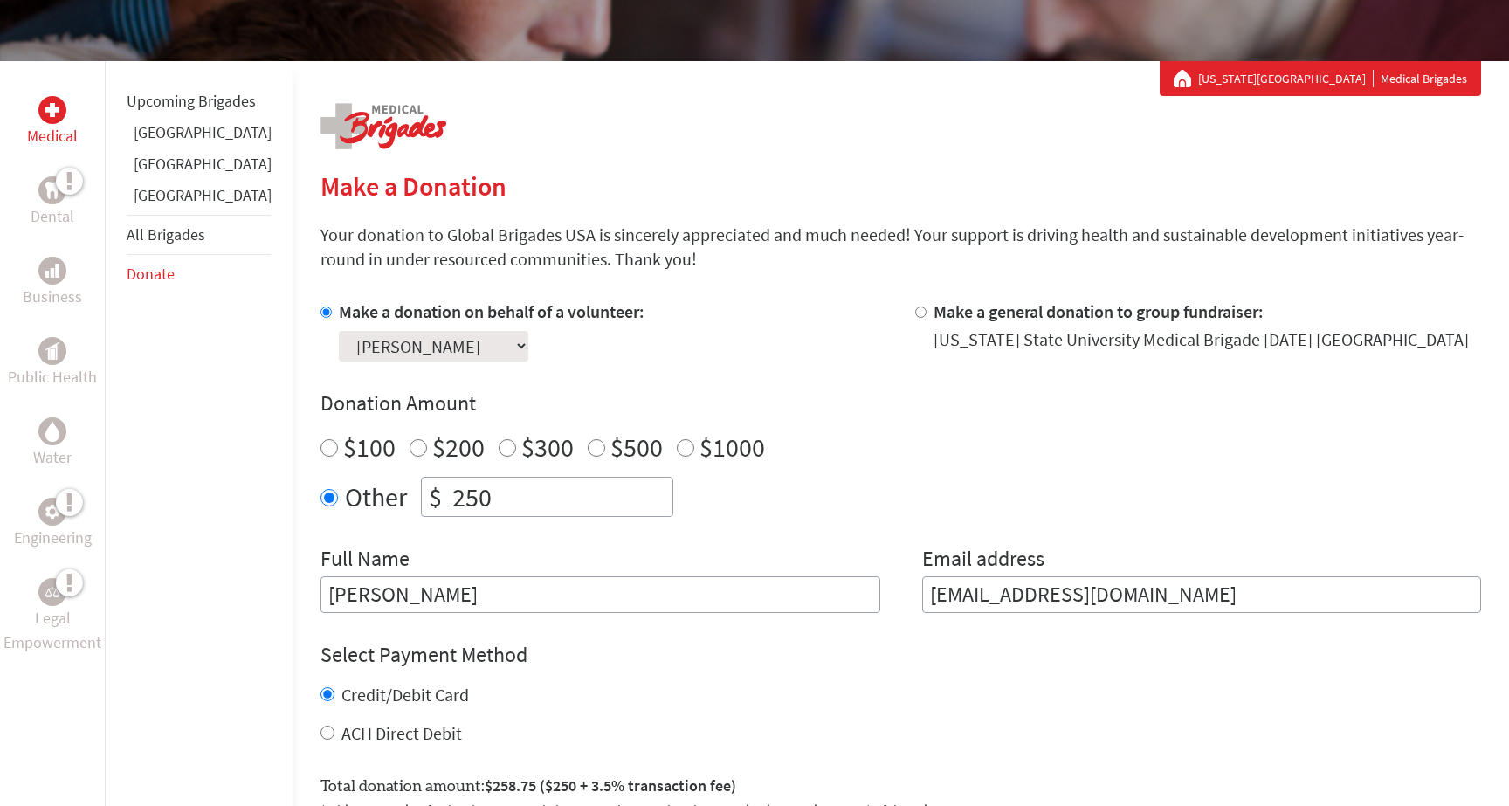
click at [697, 498] on div "Other $ 250" at bounding box center [900, 497] width 1161 height 40
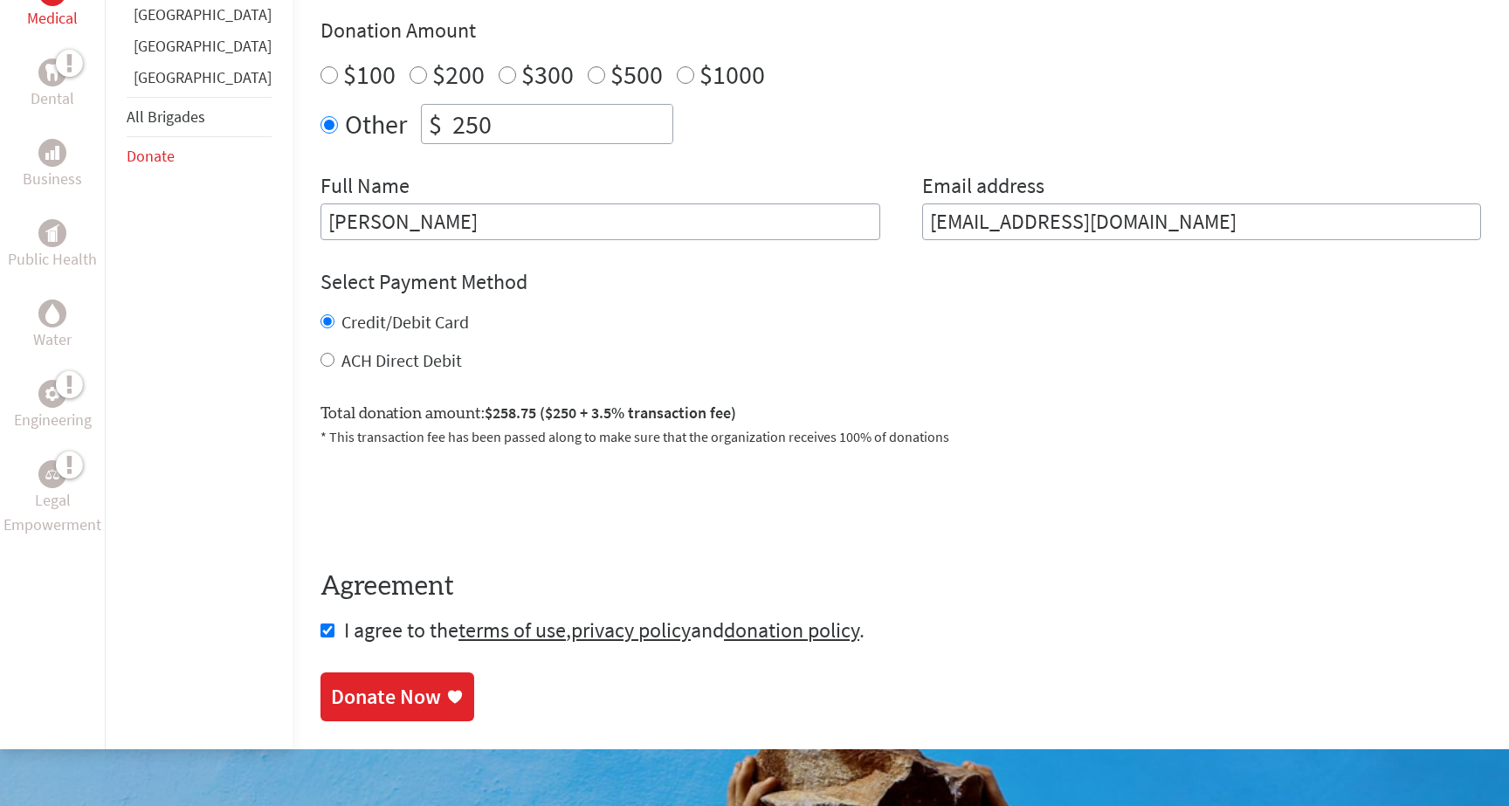
scroll to position [654, 0]
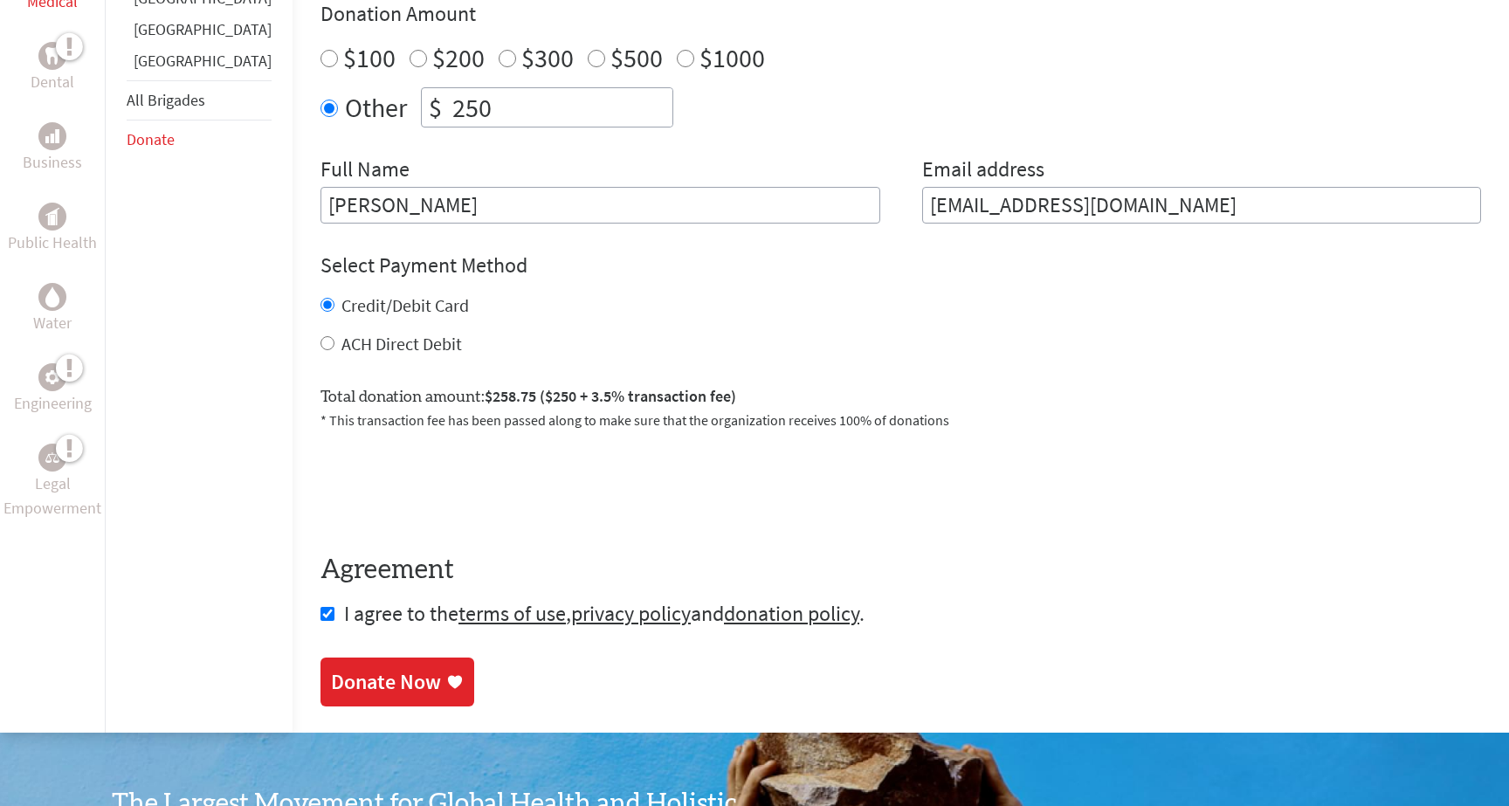
click at [412, 668] on div "Donate Now" at bounding box center [397, 682] width 133 height 28
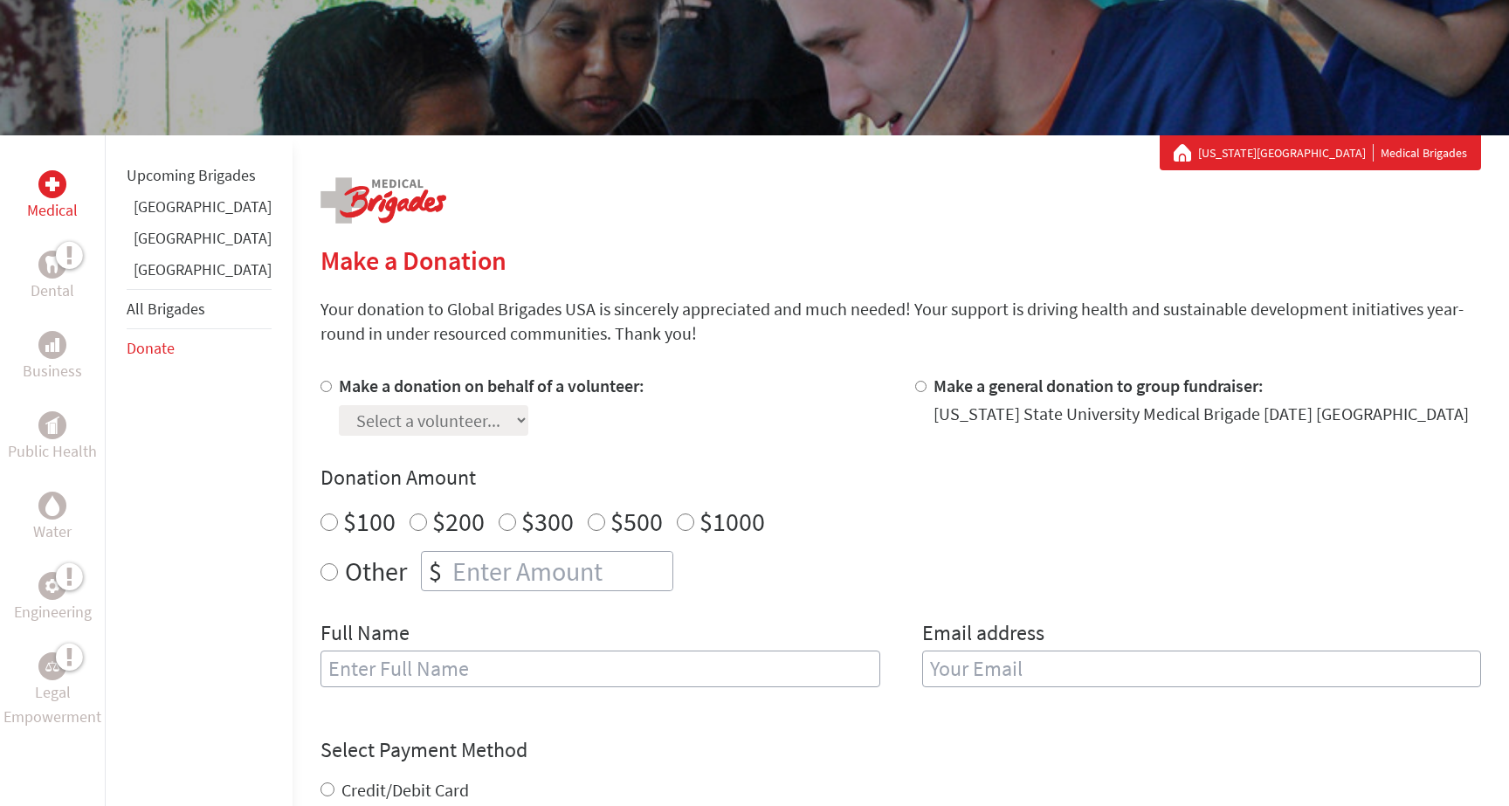
scroll to position [243, 0]
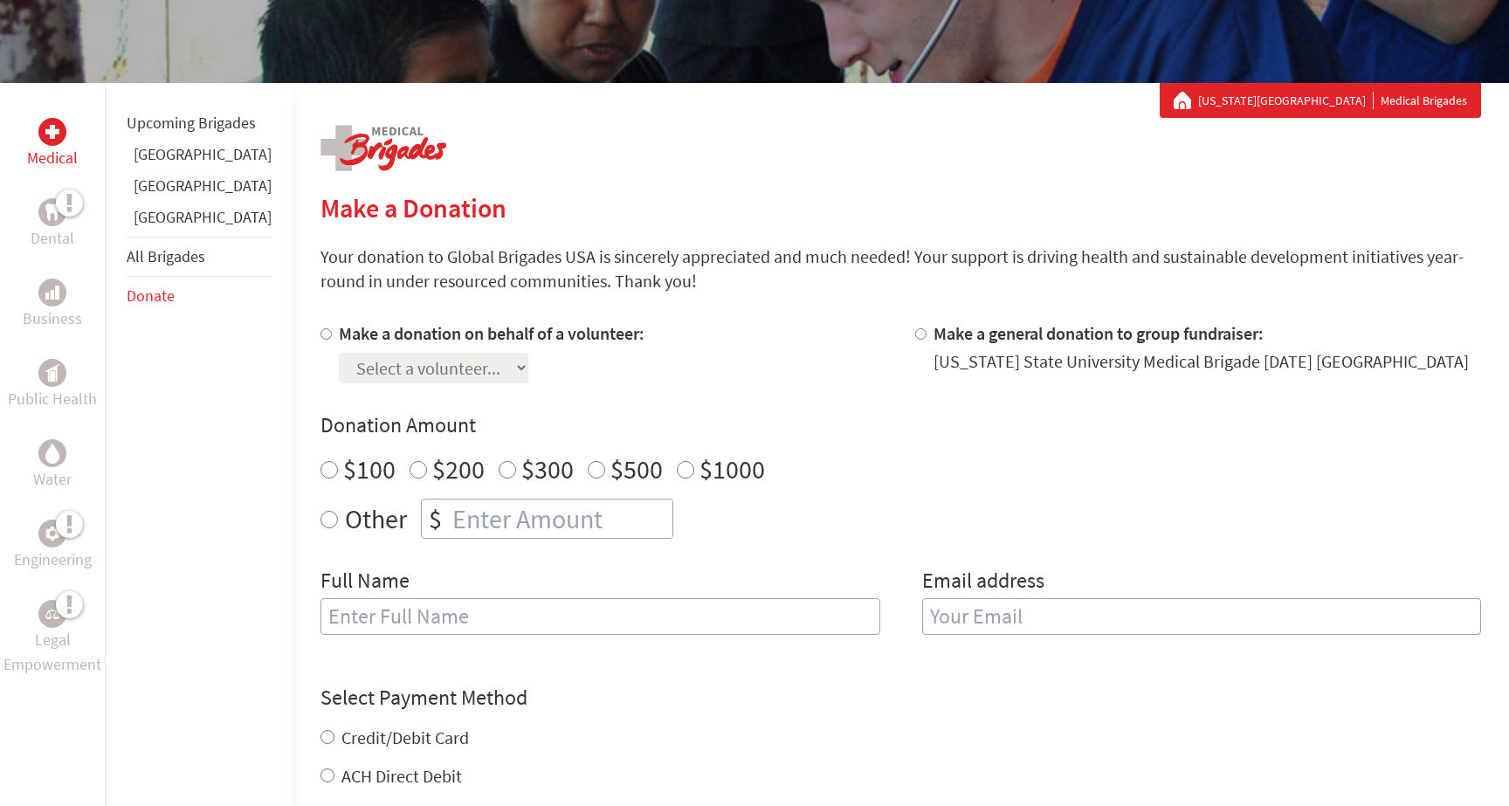
radio input "true"
click at [449, 522] on input "number" at bounding box center [561, 519] width 224 height 38
type input "250"
click at [320, 329] on div at bounding box center [329, 352] width 18 height 62
click at [320, 337] on input "Make a donation on behalf of a volunteer:" at bounding box center [325, 333] width 11 height 11
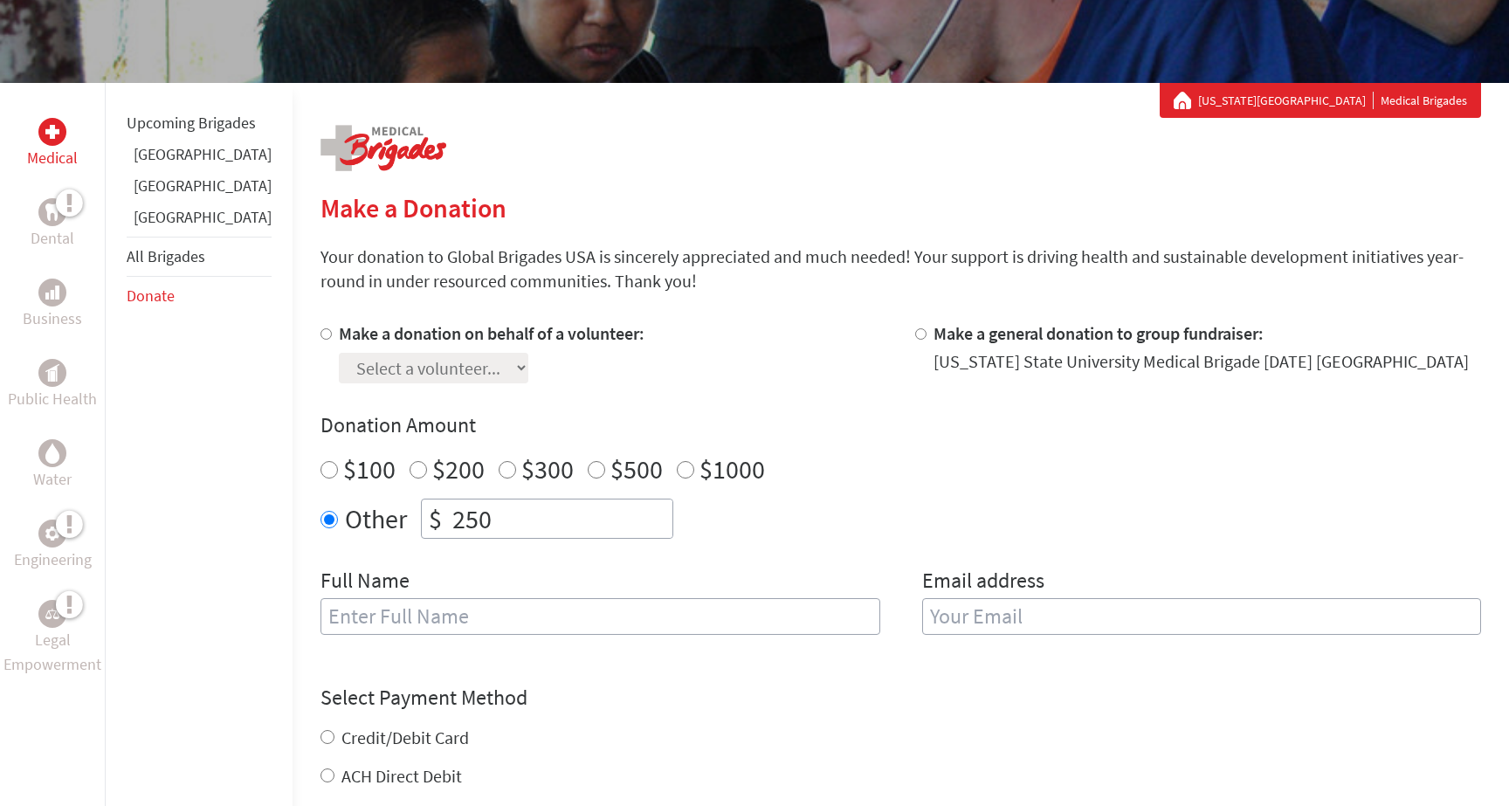
radio input "true"
select select "A300597D-9A85-11F0-9E6E-42010A400005"
type input "[PERSON_NAME]"
click at [750, 666] on form "Make a donation on behalf of a volunteer: Select a volunteer... [PERSON_NAME] […" at bounding box center [900, 660] width 1161 height 679
type input "[EMAIL_ADDRESS][DOMAIN_NAME]"
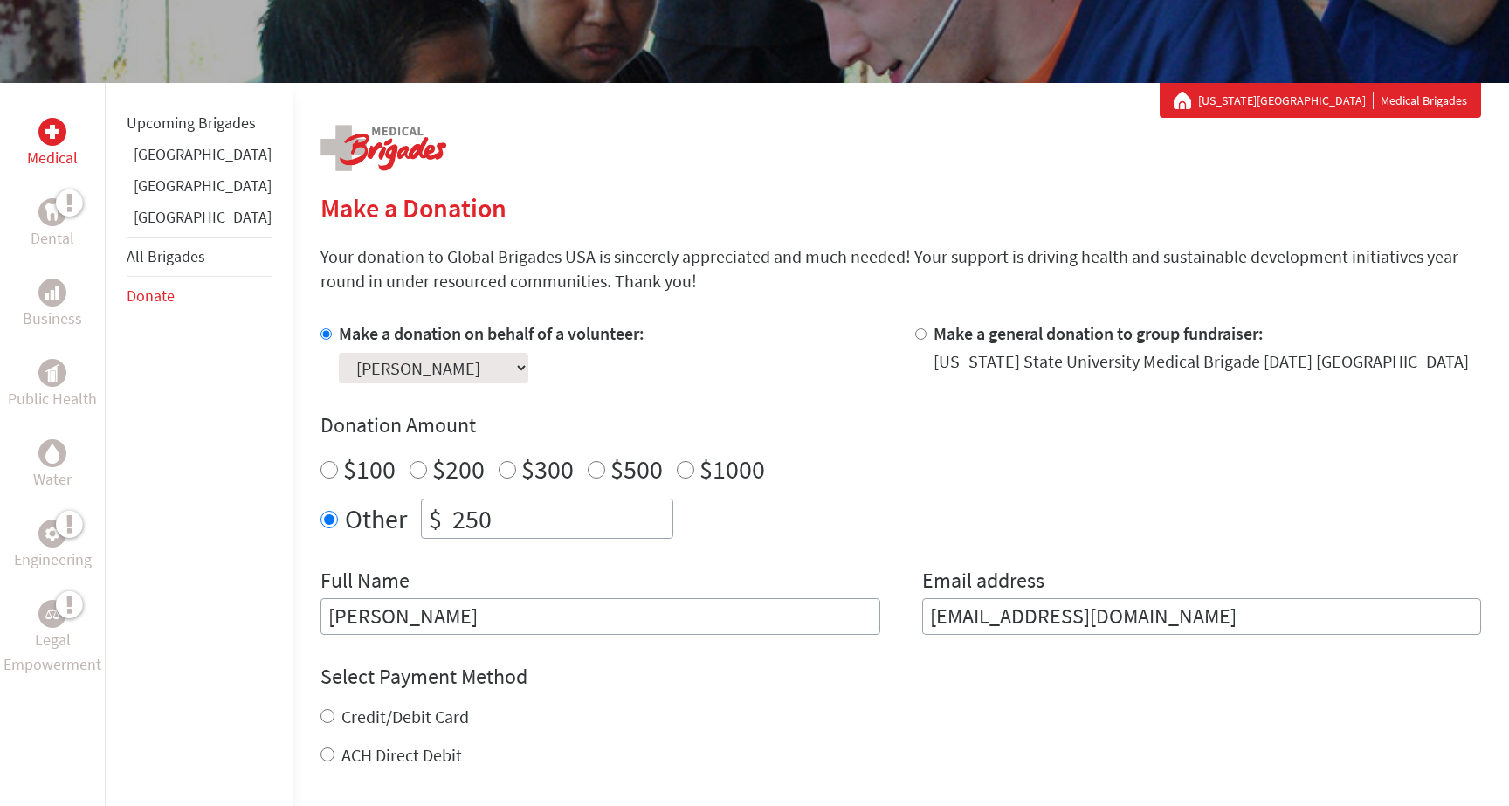
click at [1105, 530] on div "Other $ 250" at bounding box center [900, 519] width 1161 height 40
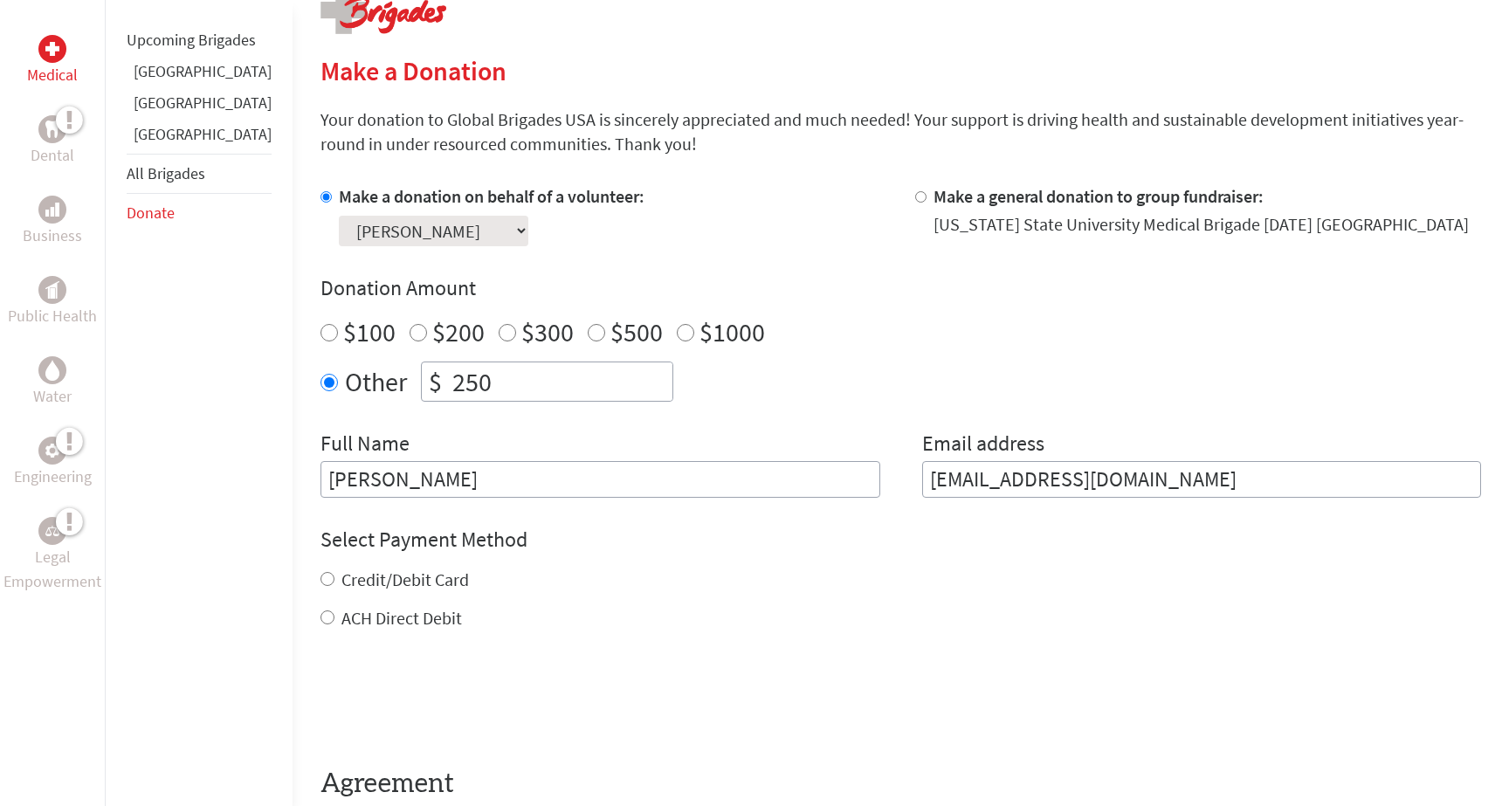
scroll to position [400, 0]
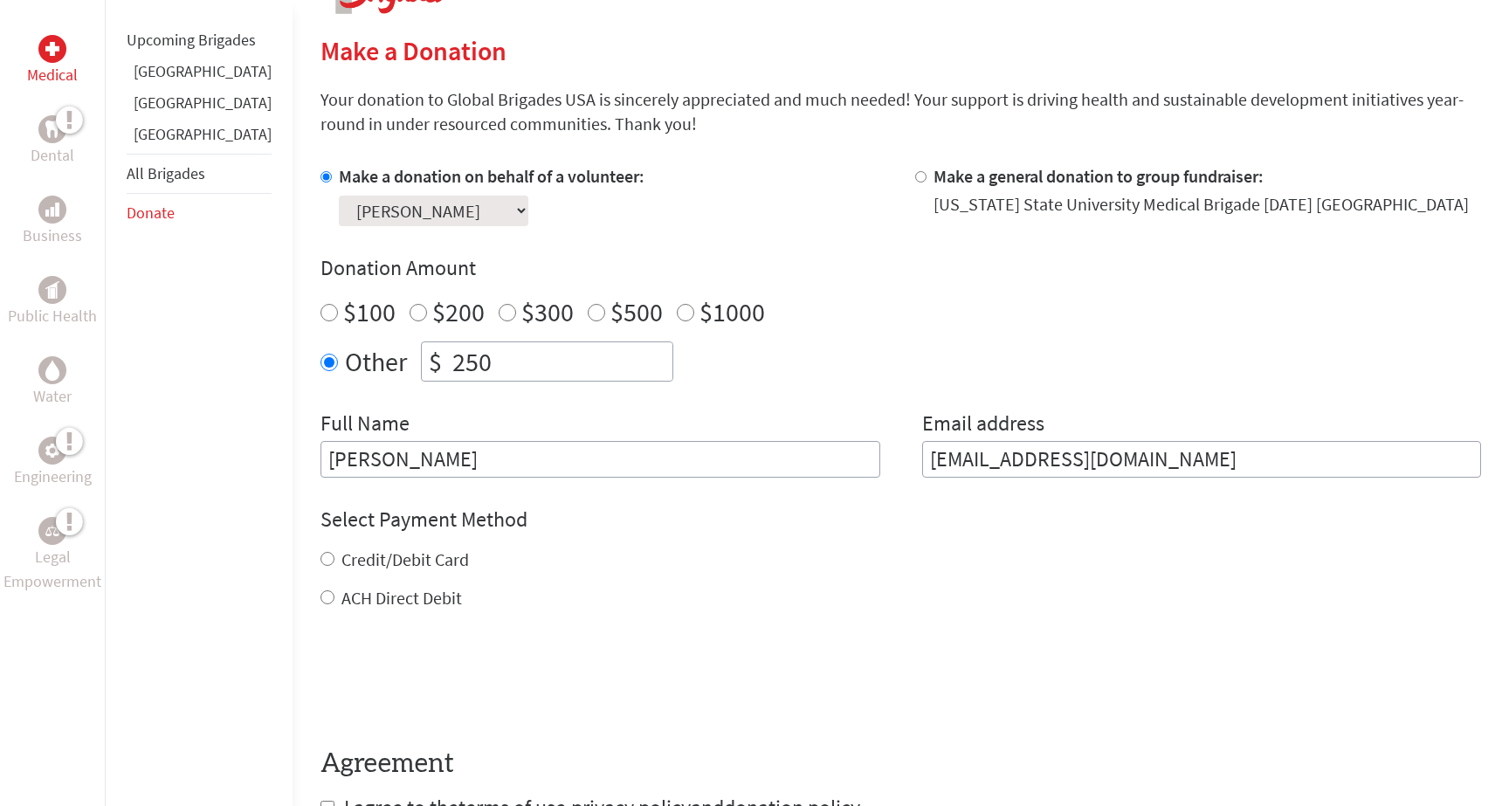
click at [403, 550] on label "Credit/Debit Card" at bounding box center [404, 559] width 127 height 22
click at [334, 552] on input "Credit/Debit Card" at bounding box center [327, 559] width 14 height 14
radio input "true"
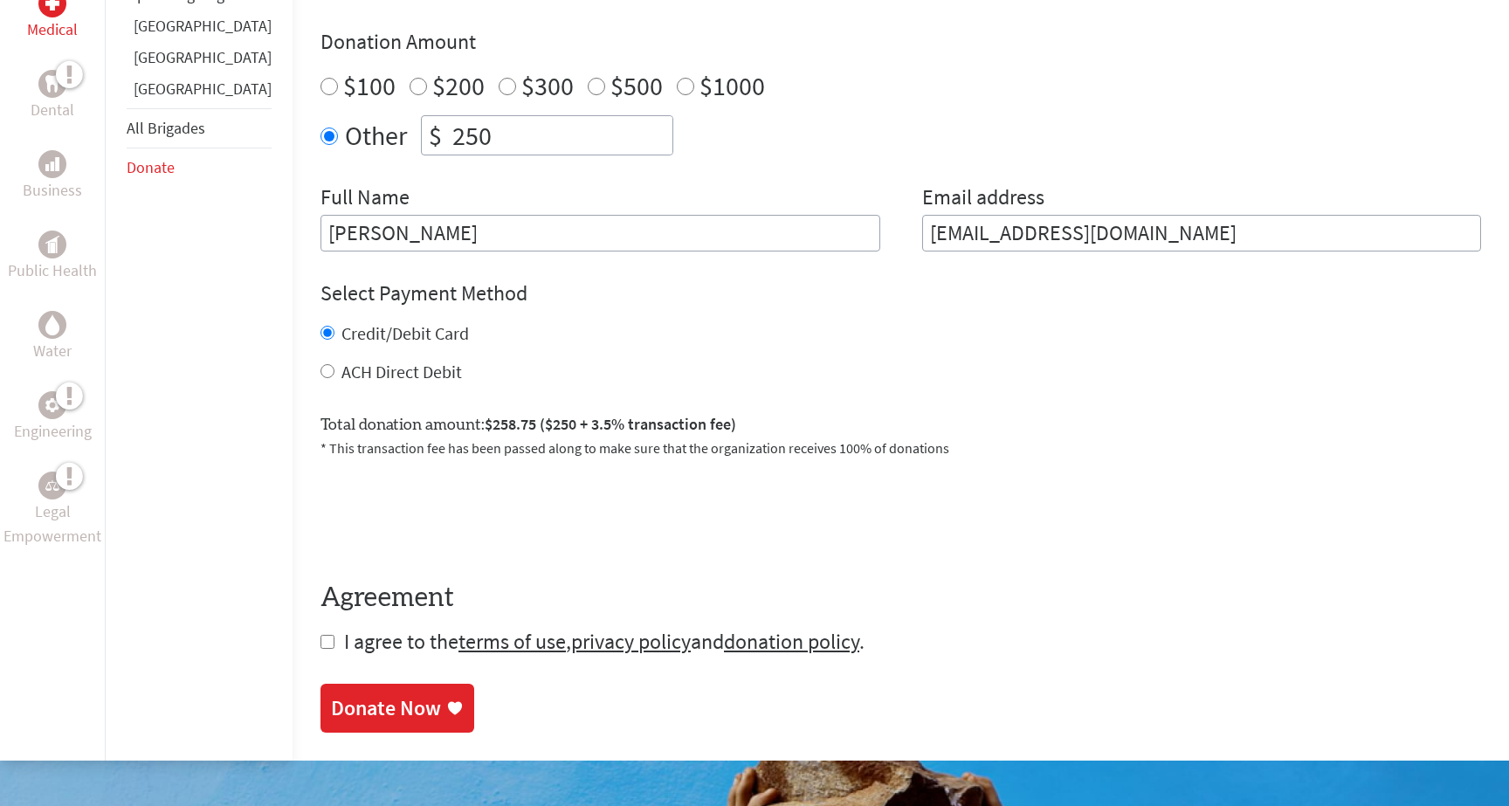
scroll to position [660, 0]
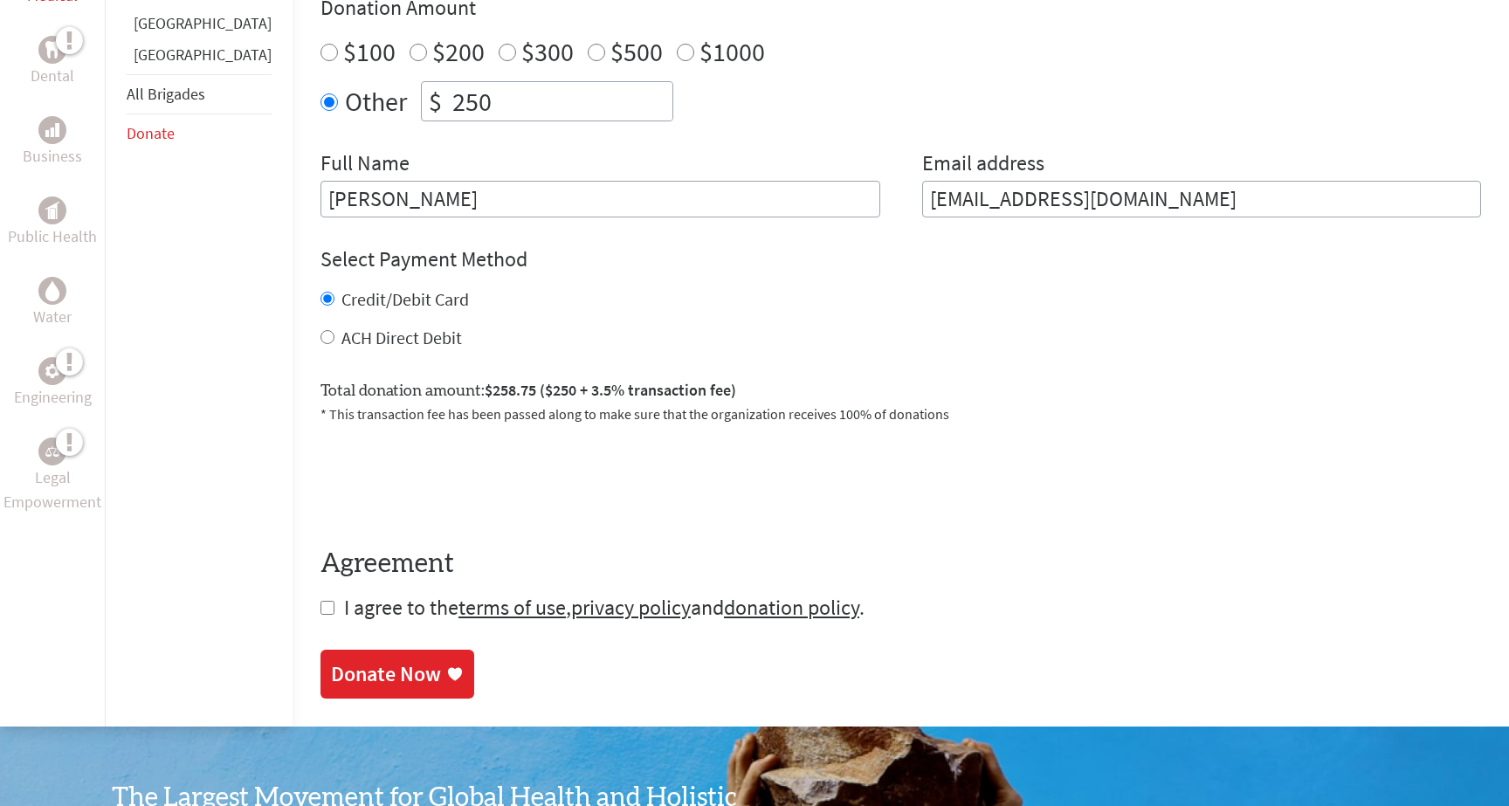
click at [320, 610] on input "checkbox" at bounding box center [327, 608] width 14 height 14
checkbox input "true"
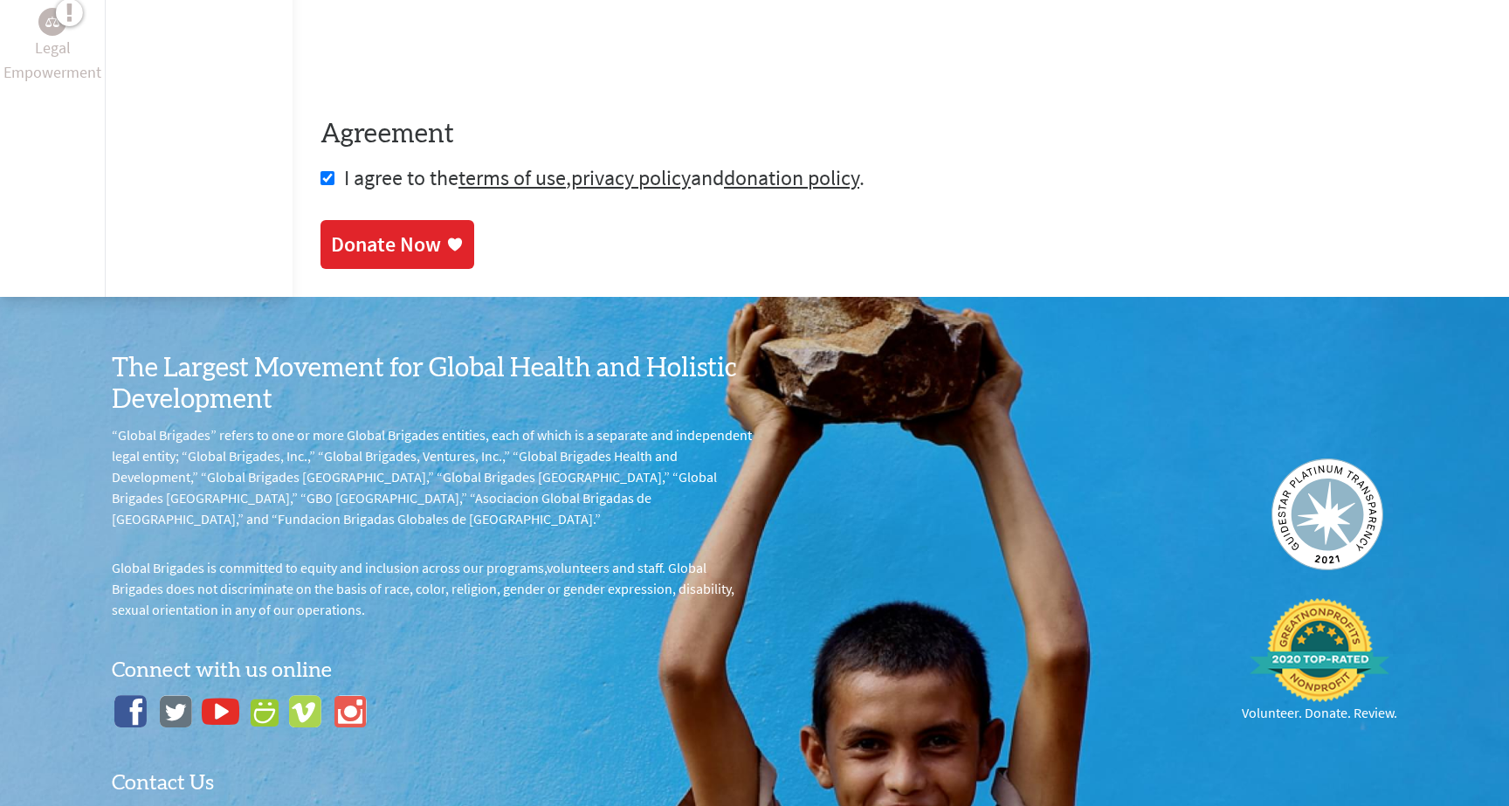
scroll to position [1022, 0]
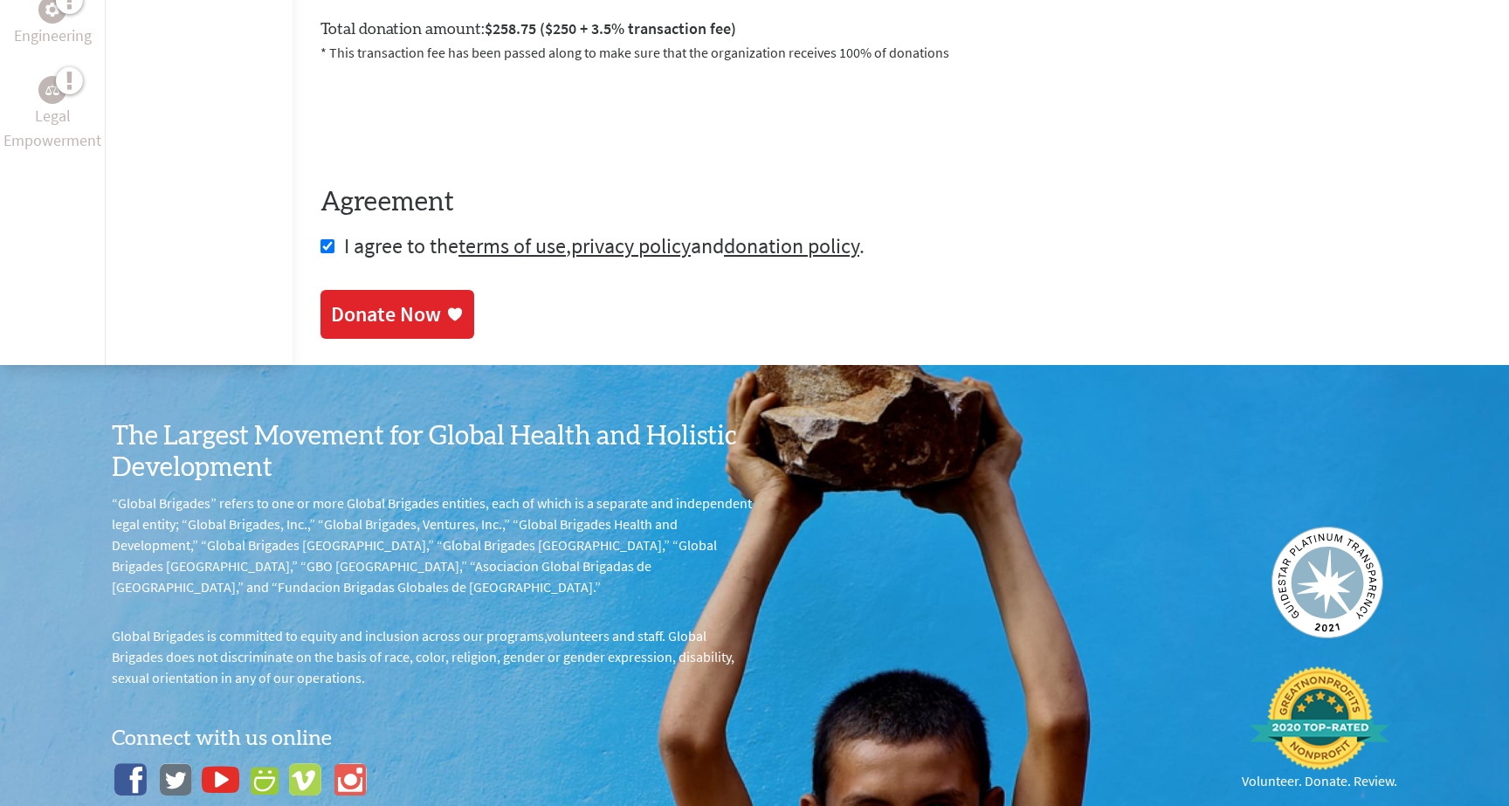
click at [387, 300] on div "Donate Now" at bounding box center [386, 314] width 110 height 28
